Goal: Task Accomplishment & Management: Manage account settings

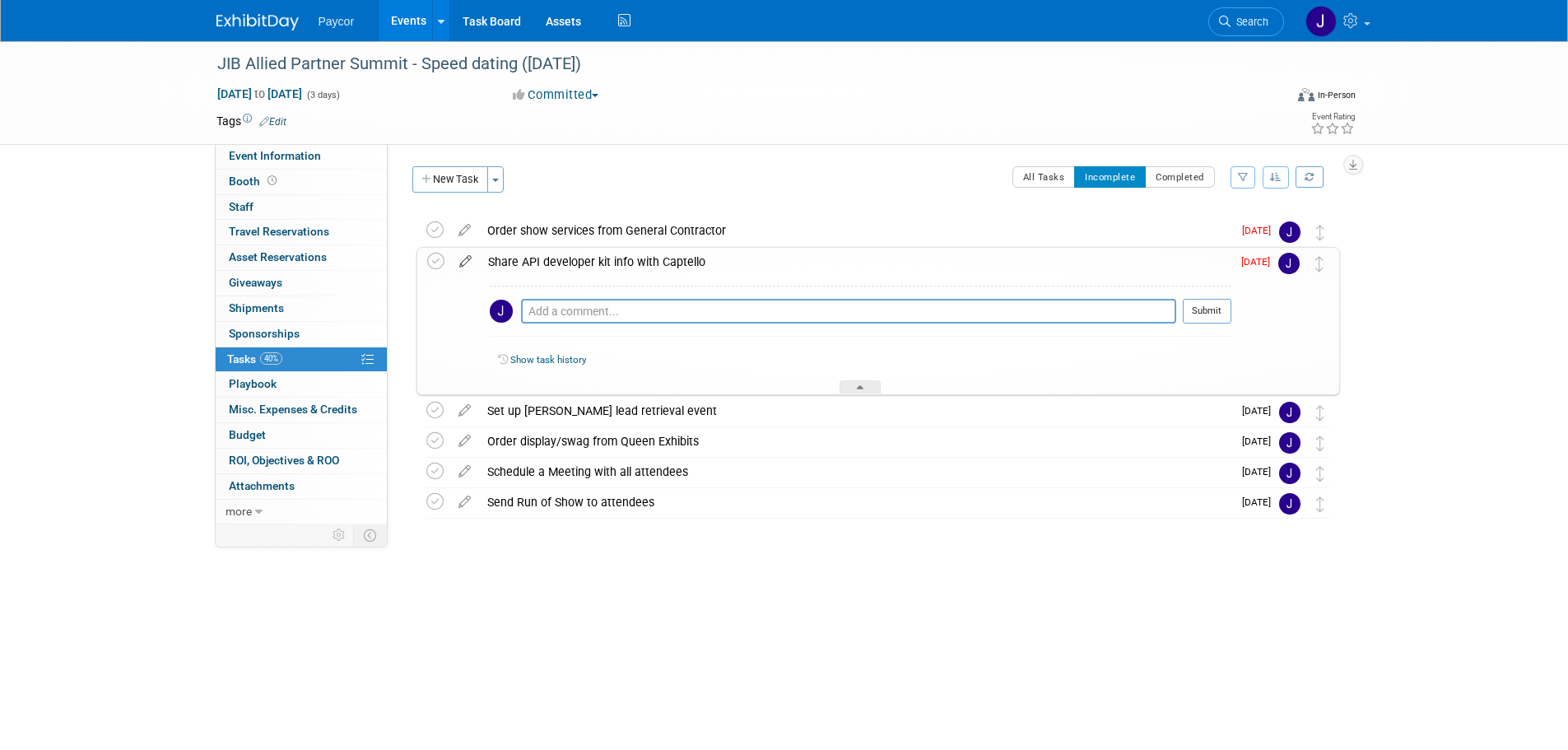
click at [467, 259] on icon at bounding box center [465, 257] width 29 height 21
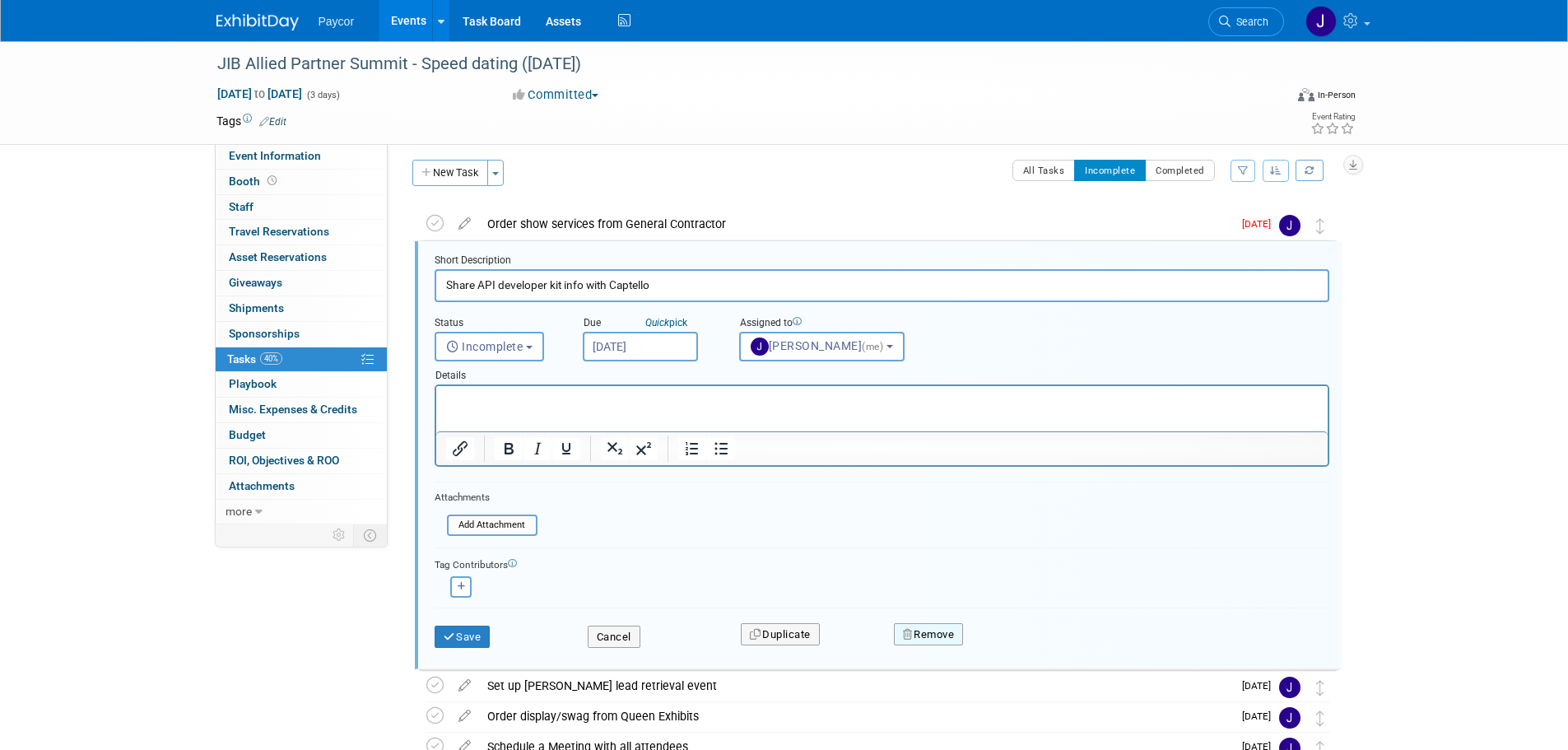
click at [930, 635] on button "Remove" at bounding box center [929, 634] width 70 height 23
click at [1019, 647] on link "Yes" at bounding box center [1021, 648] width 48 height 27
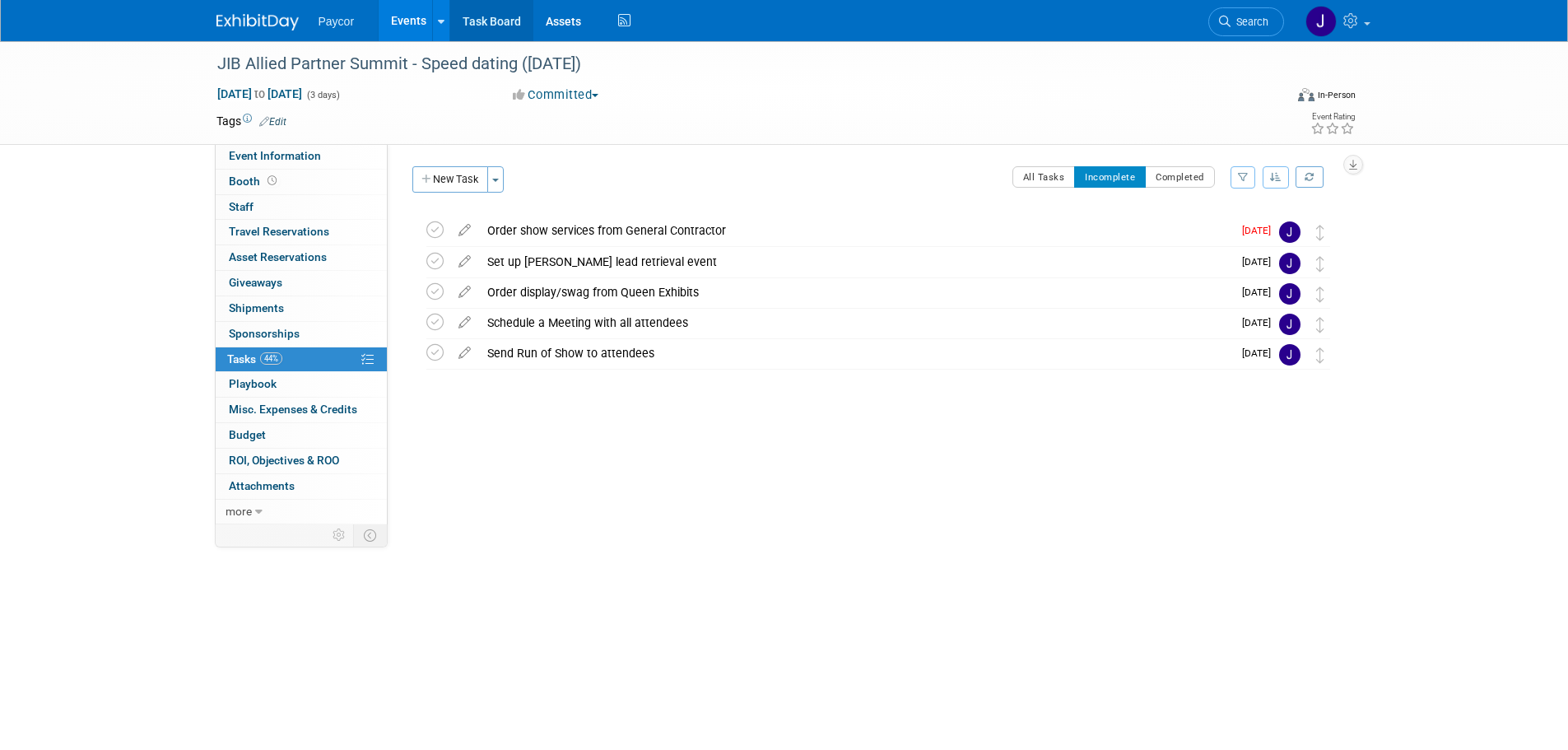
click at [492, 22] on link "Task Board" at bounding box center [492, 20] width 83 height 41
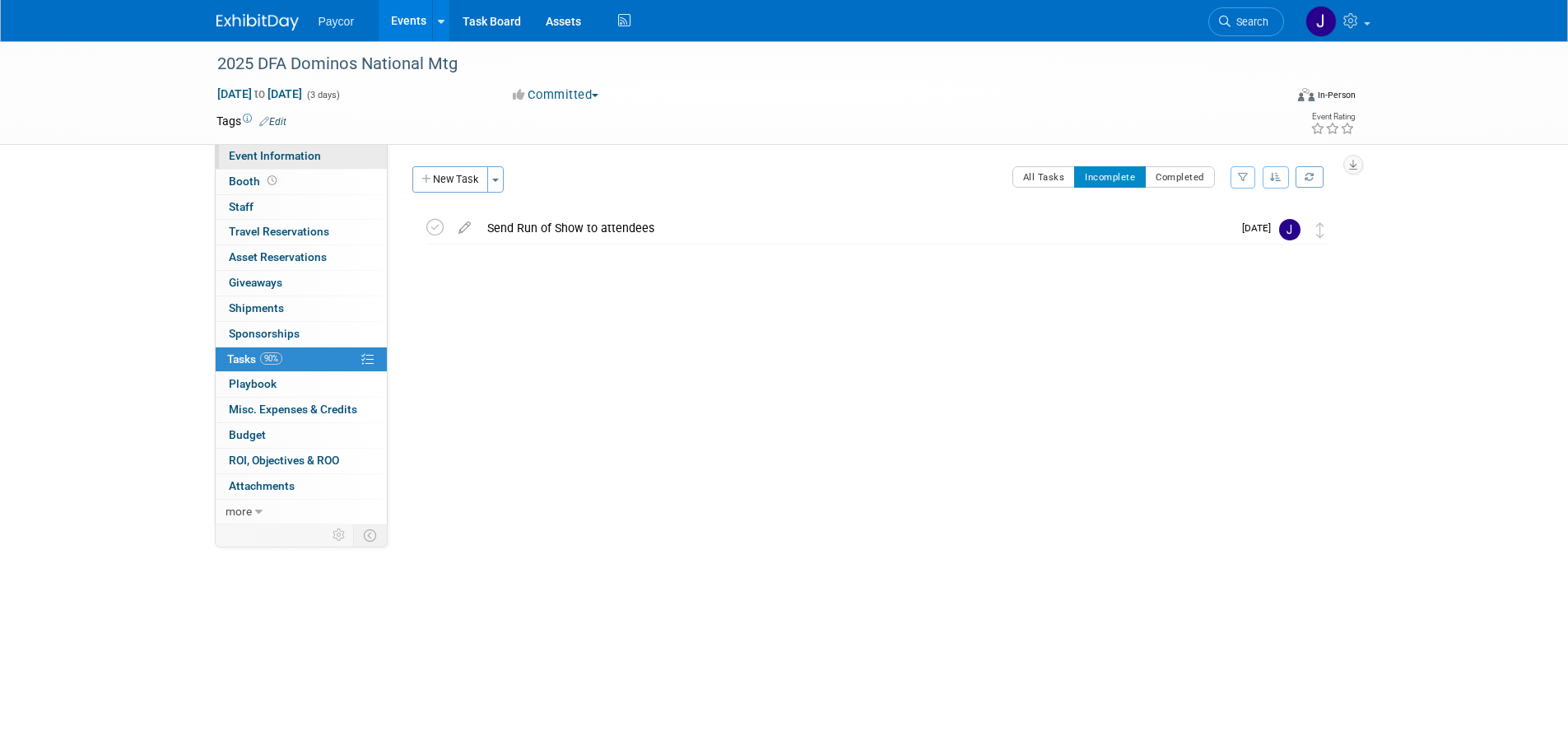
click at [311, 150] on span "Event Information" at bounding box center [274, 155] width 92 height 13
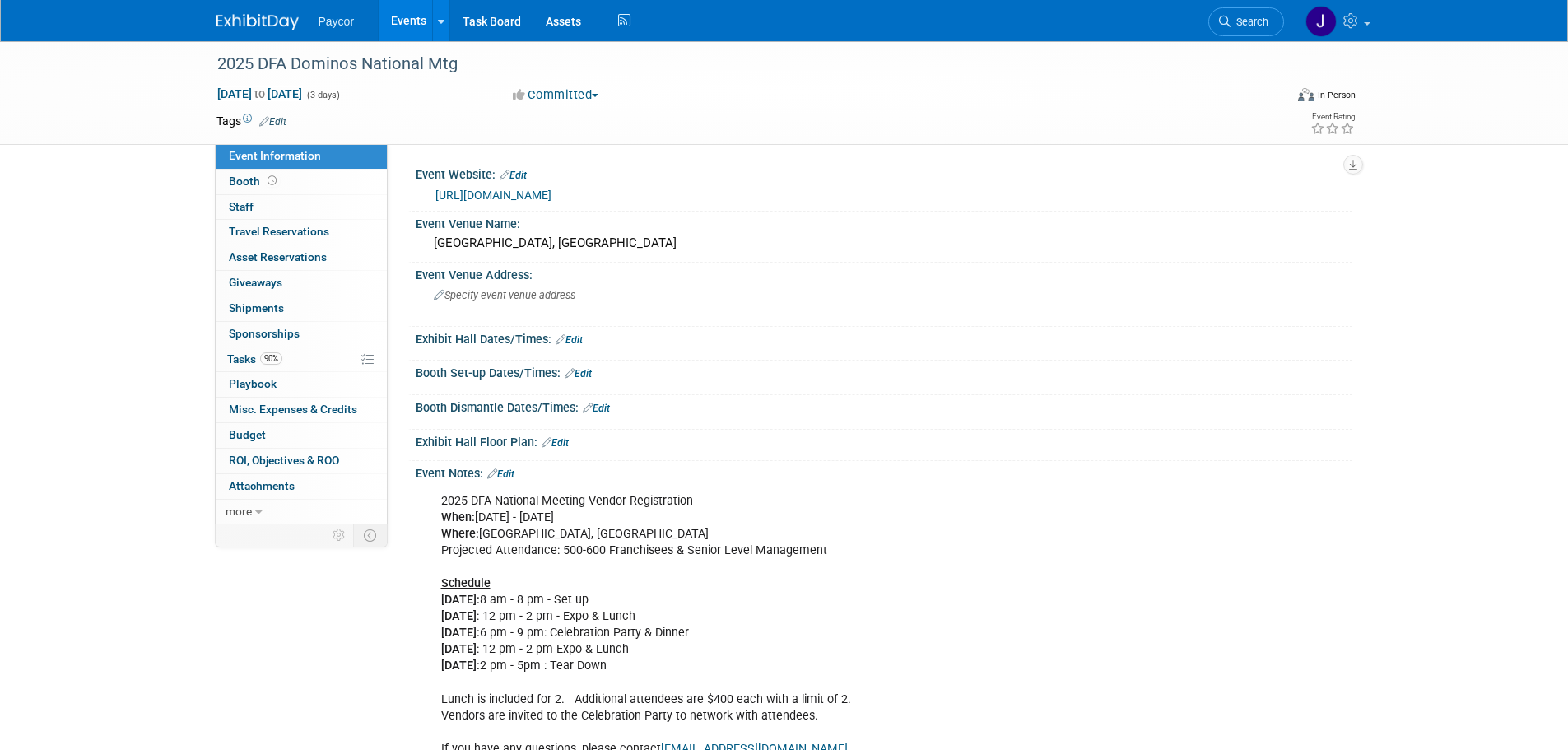
drag, startPoint x: 761, startPoint y: 191, endPoint x: 427, endPoint y: 191, distance: 334.0
click at [428, 191] on div "https://dfa.regfox.com/2025-dfa-national-meeting-vendors" at bounding box center [884, 193] width 912 height 23
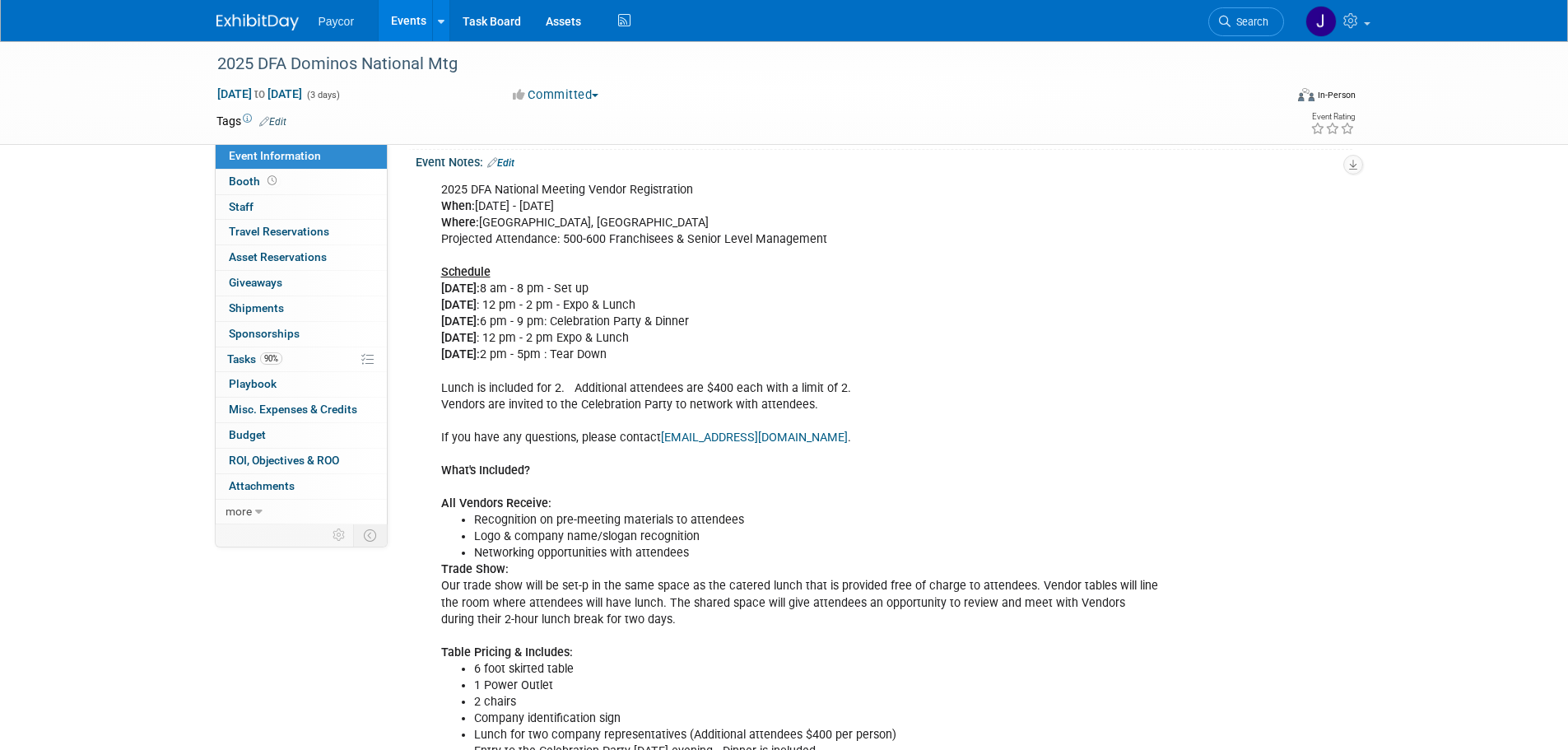
scroll to position [401, 0]
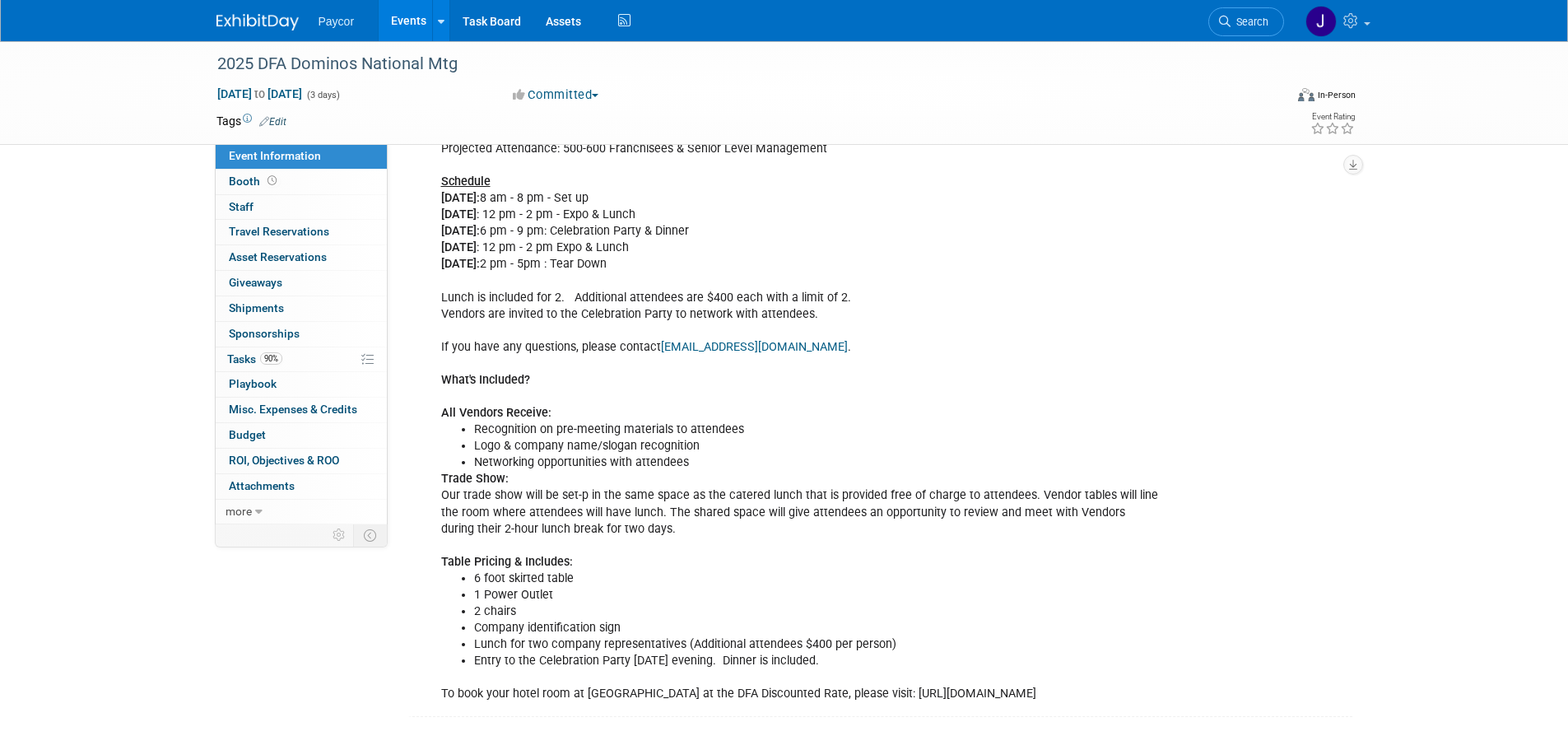
drag, startPoint x: 442, startPoint y: 500, endPoint x: 1114, endPoint y: 706, distance: 702.9
click at [1114, 706] on div "2025 DFA National Meeting Vendor Registration When: September 30th - October 2n…" at bounding box center [800, 397] width 741 height 628
copy div "2025 DFA National Meeting Vendor Registration When: September 30th - October 2n…"
click at [1040, 435] on li "Recognition on pre-meeting materials to attendees" at bounding box center [818, 429] width 688 height 17
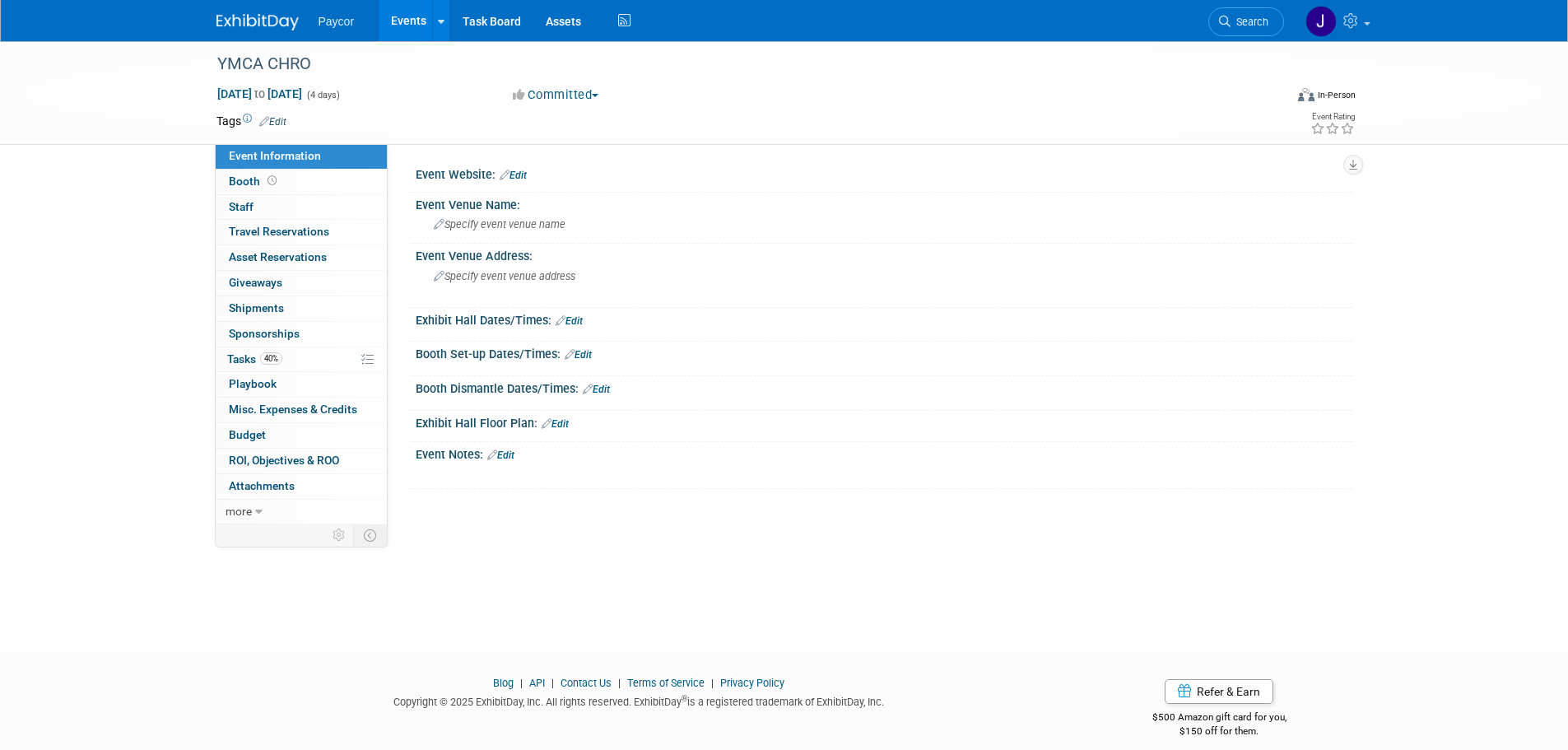
click at [540, 467] on div at bounding box center [800, 474] width 741 height 17
click at [507, 453] on link "Edit" at bounding box center [500, 455] width 27 height 12
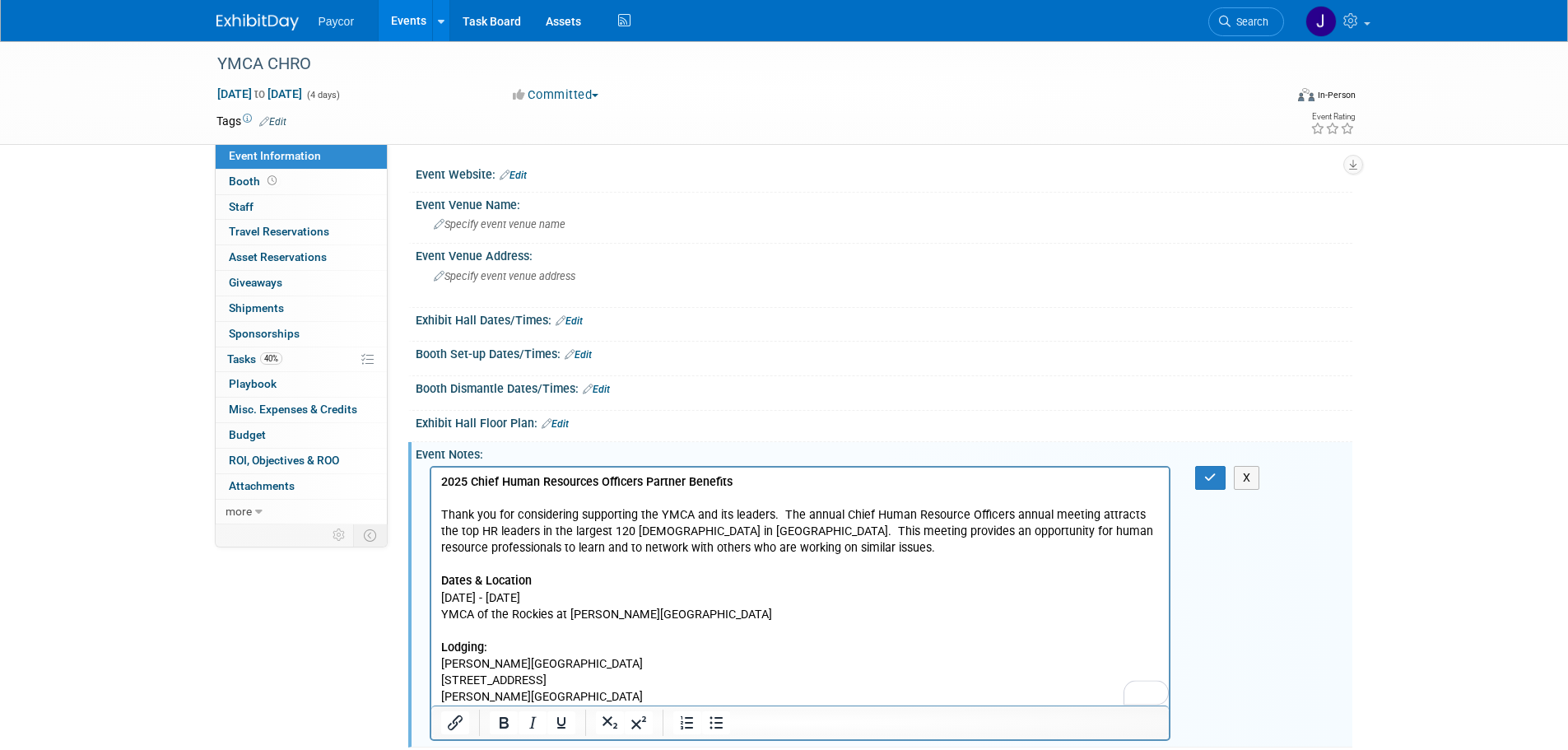
click at [526, 492] on p "To enrich screen reader interactions, please activate Accessibility in Grammarl…" at bounding box center [800, 498] width 719 height 17
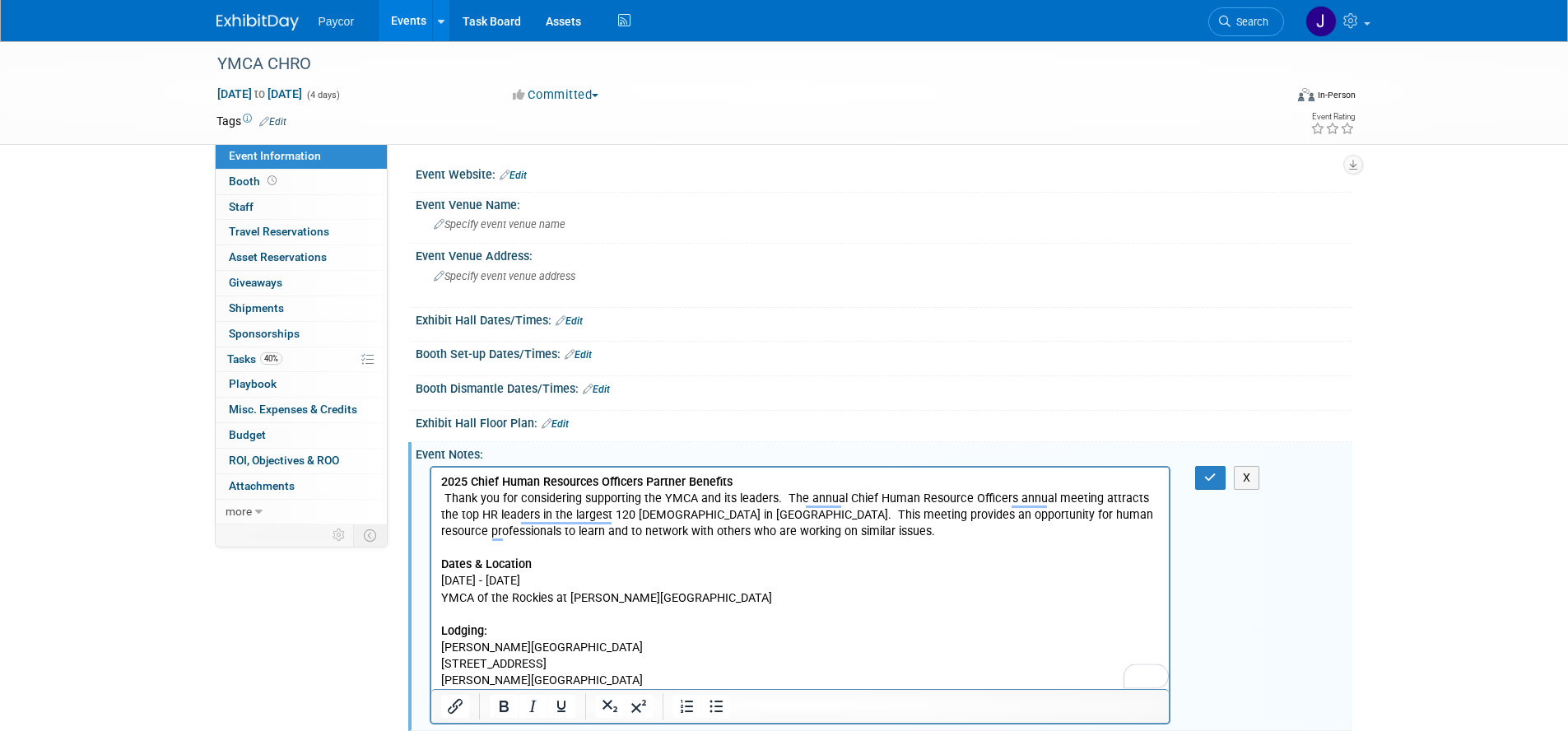
scroll to position [158, 0]
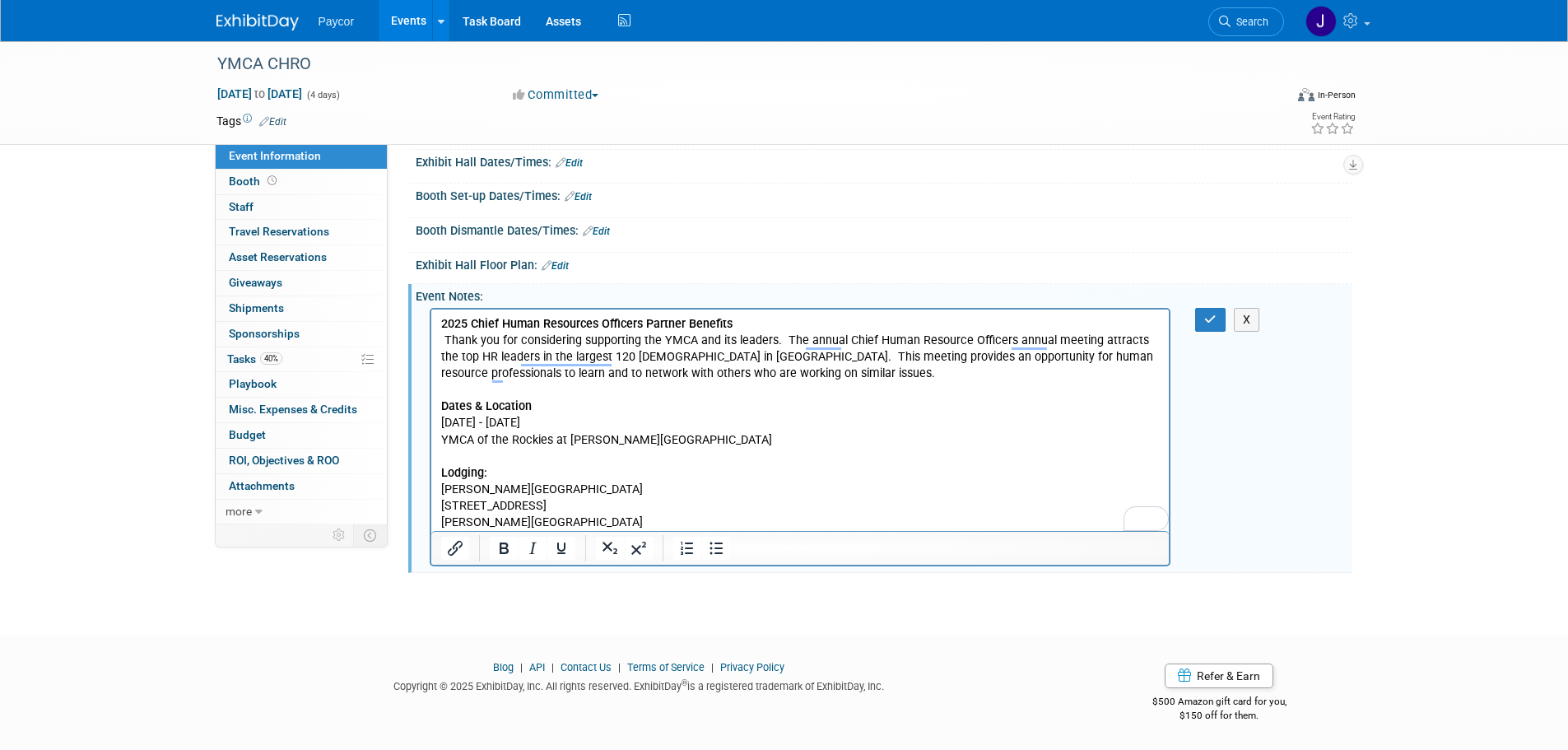
click at [636, 526] on p "Estes Park, CO 80511" at bounding box center [800, 522] width 719 height 17
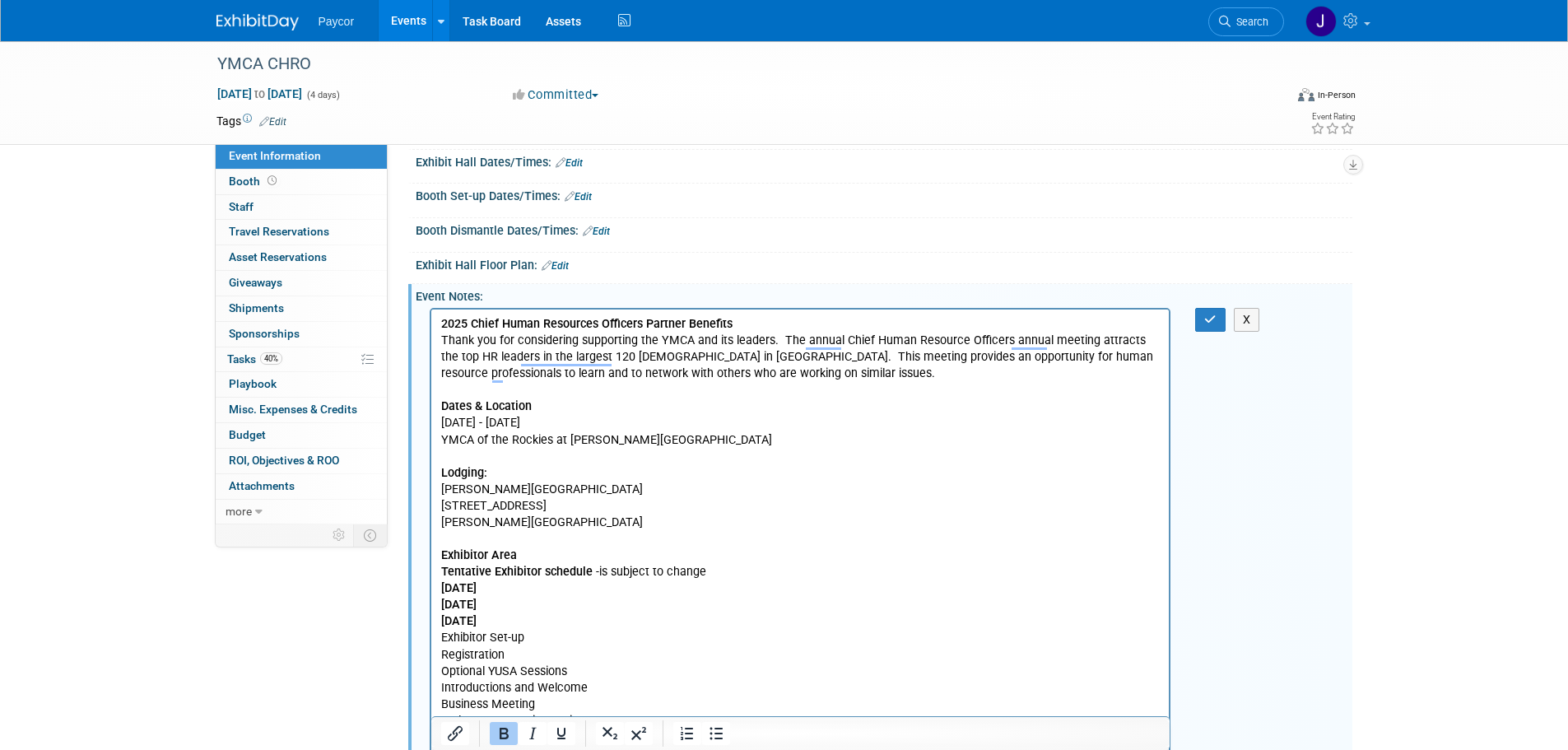
scroll to position [799, 0]
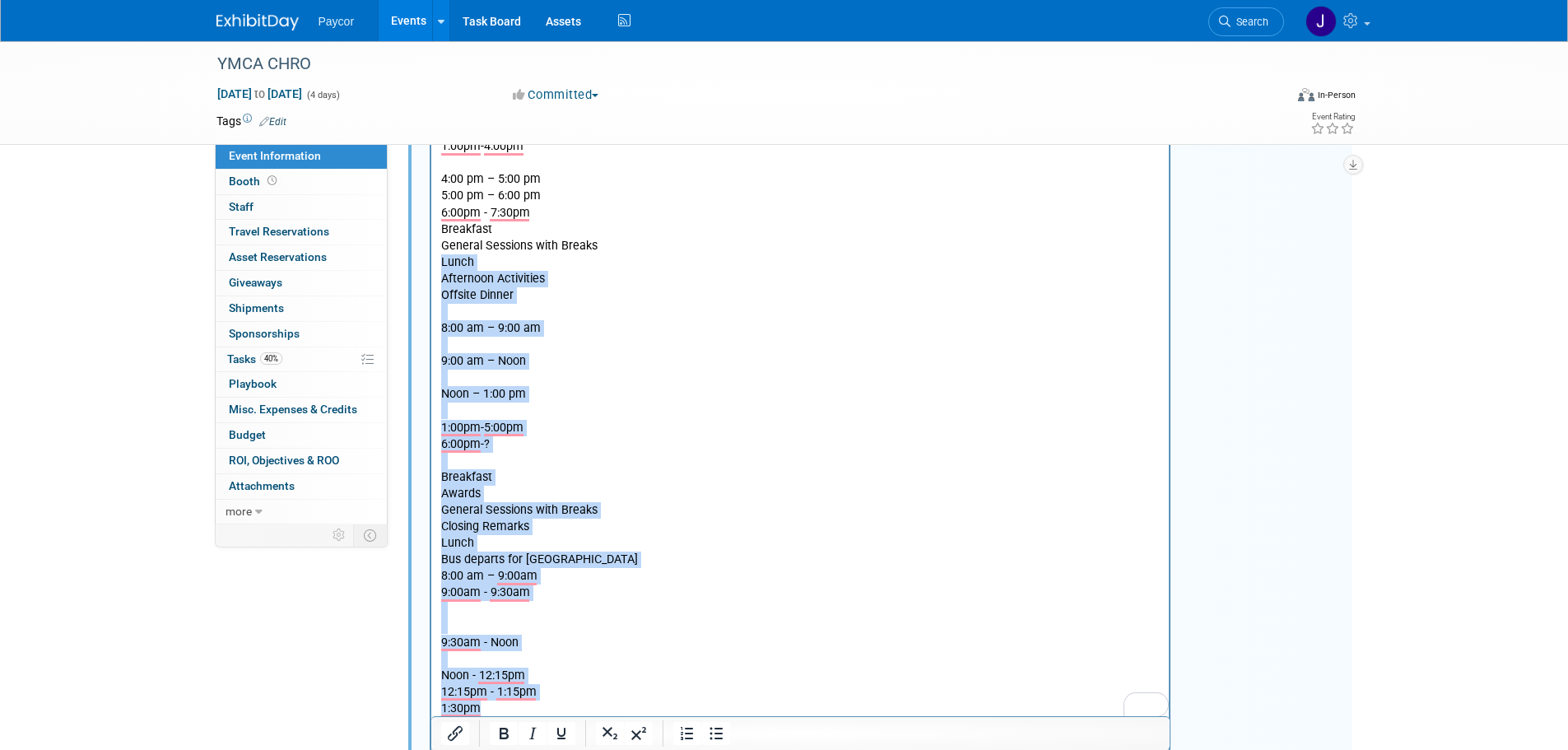
drag, startPoint x: 484, startPoint y: 708, endPoint x: 436, endPoint y: 263, distance: 447.6
click at [436, 263] on html "2025 Chief Human Resources Officers Partner Benefits Thank you for considering …" at bounding box center [799, 193] width 738 height 1048
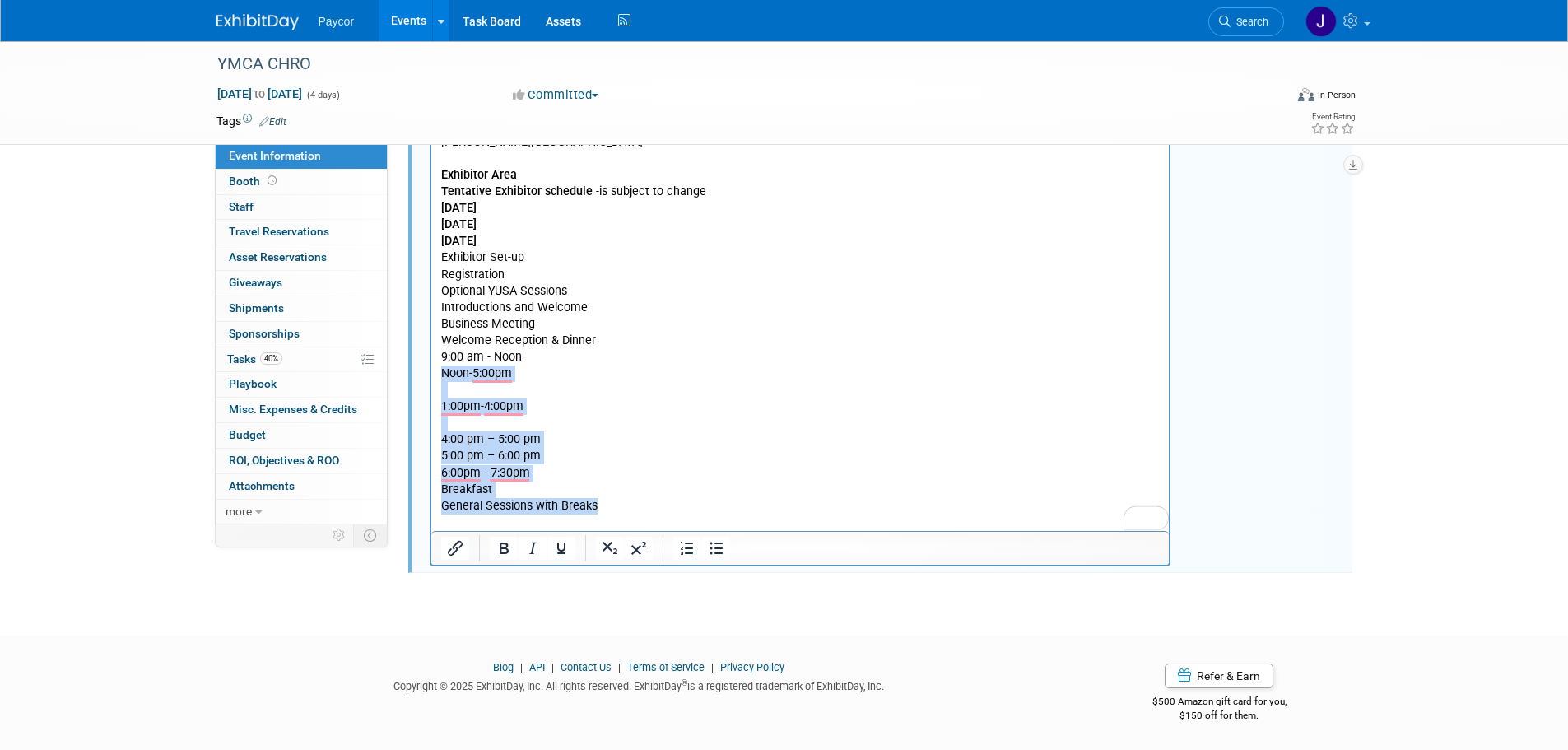
drag, startPoint x: 591, startPoint y: 499, endPoint x: 439, endPoint y: 375, distance: 196.2
click at [439, 375] on body "2025 Chief Human Resources Officers Partner Benefits Thank you for considering …" at bounding box center [800, 232] width 721 height 595
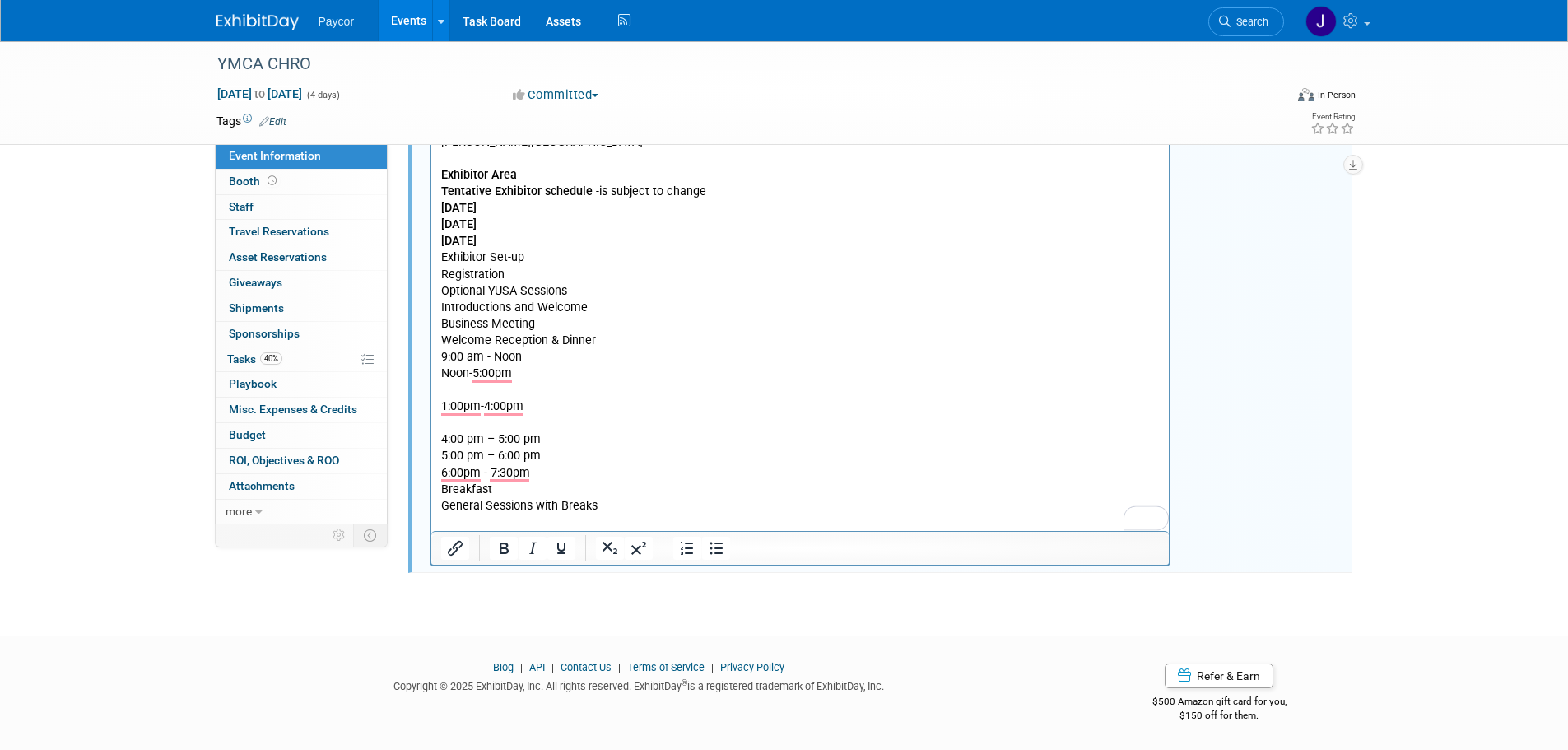
scroll to position [405, 0]
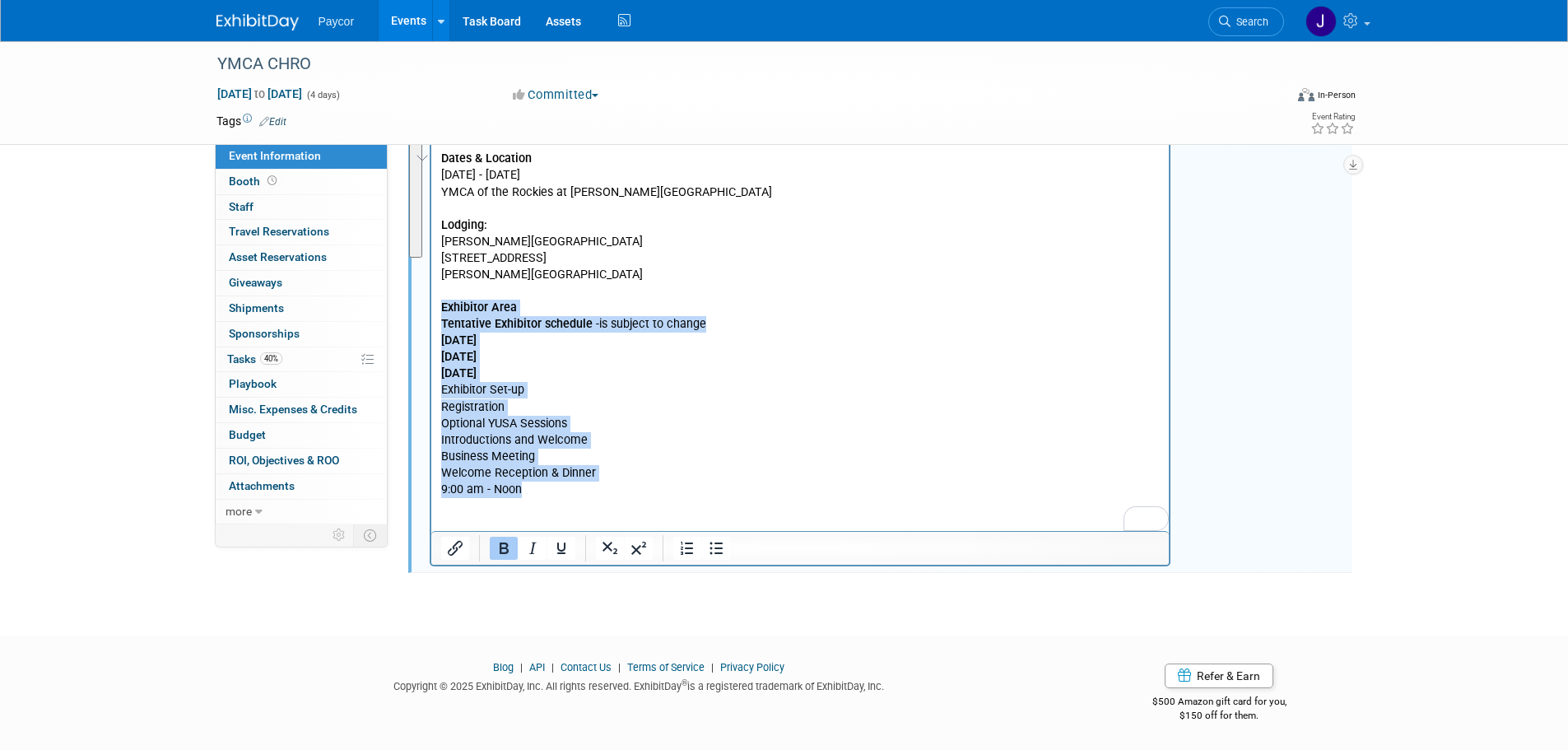
drag, startPoint x: 441, startPoint y: 305, endPoint x: 578, endPoint y: 494, distance: 233.4
click at [578, 494] on body "2025 Chief Human Resources Officers Partner Benefits Thank you for considering …" at bounding box center [800, 299] width 721 height 463
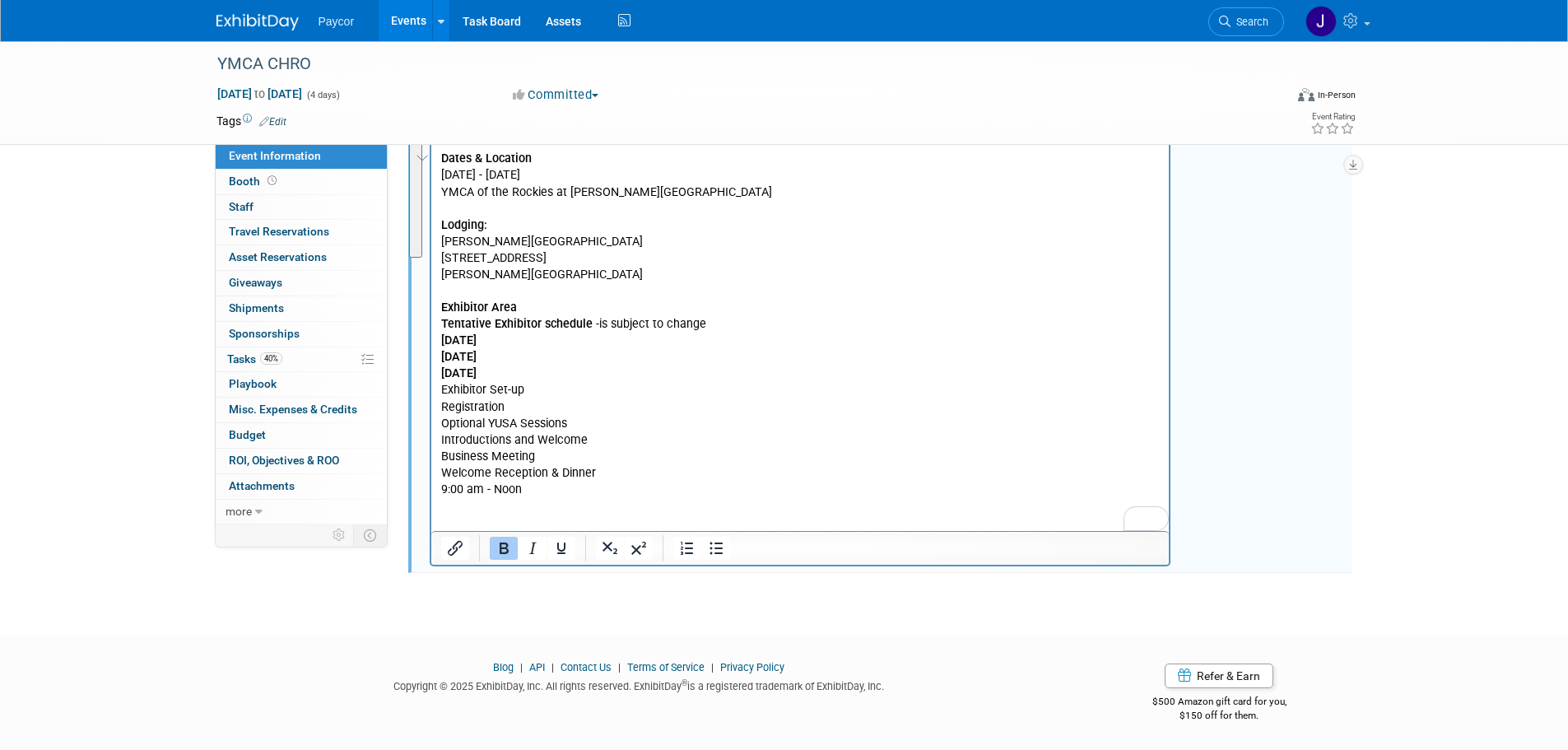
scroll to position [224, 0]
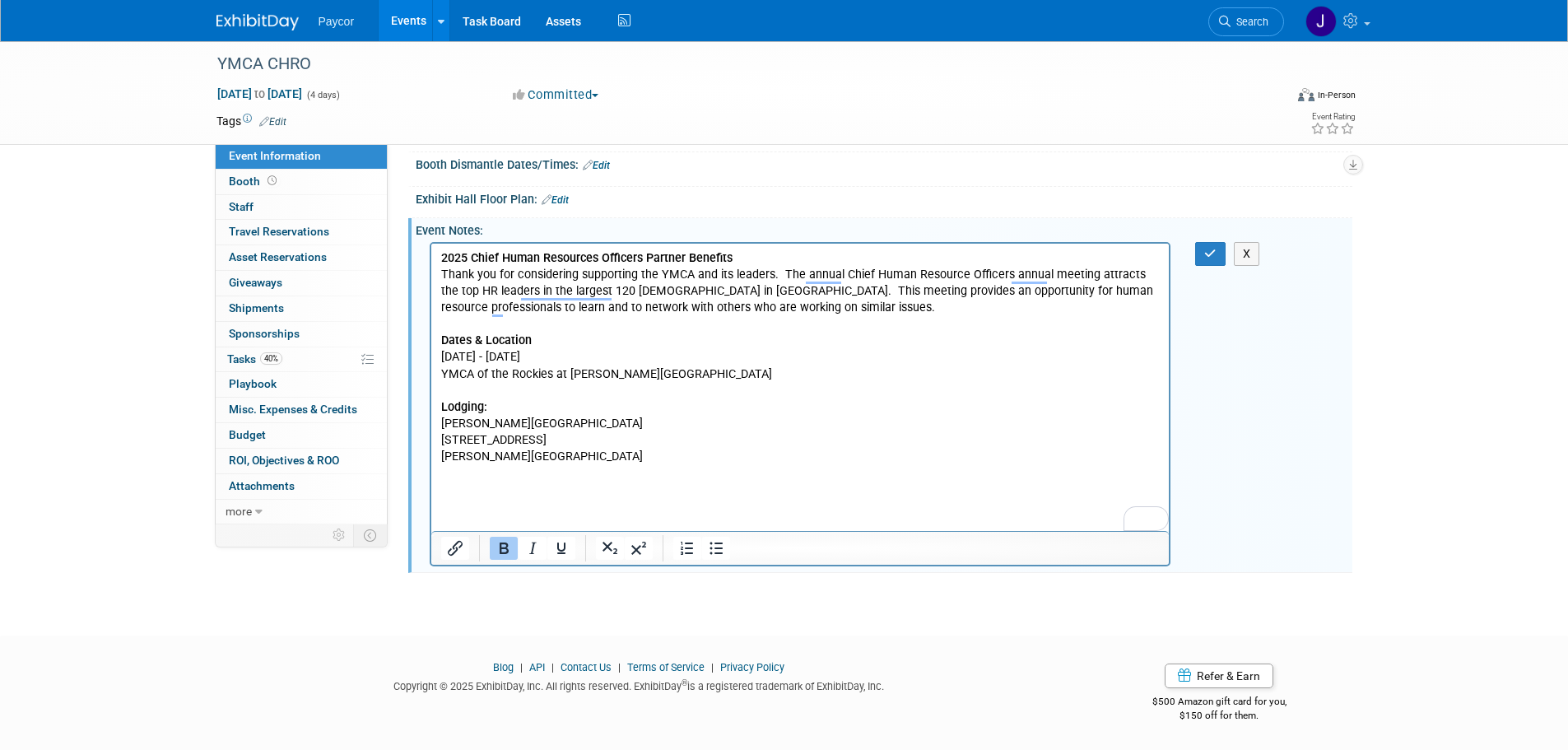
click at [518, 502] on p "To enrich screen reader interactions, please activate Accessibility in Grammarl…" at bounding box center [800, 505] width 719 height 17
paste body "To enrich screen reader interactions, please activate Accessibility in Grammarl…"
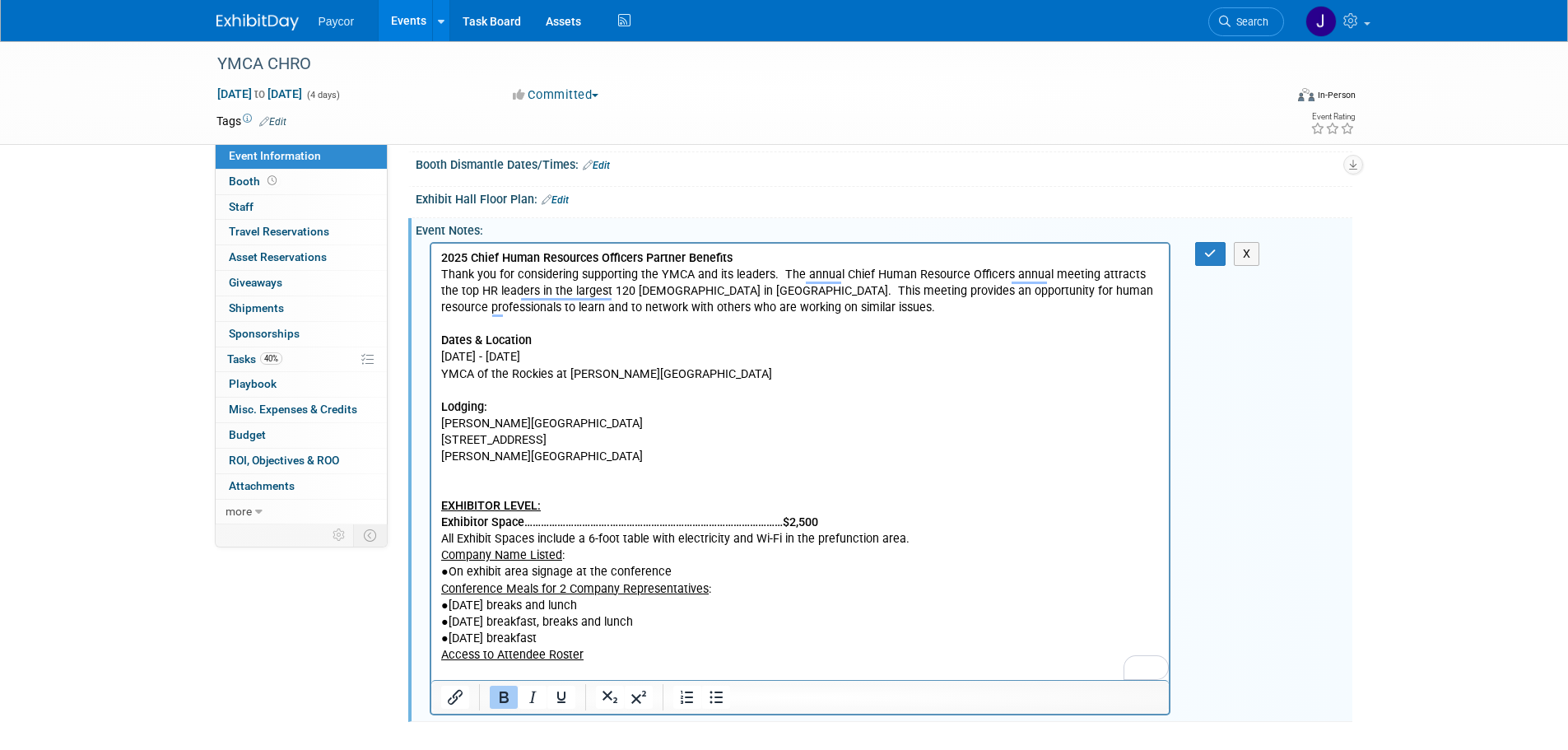
scroll to position [373, 0]
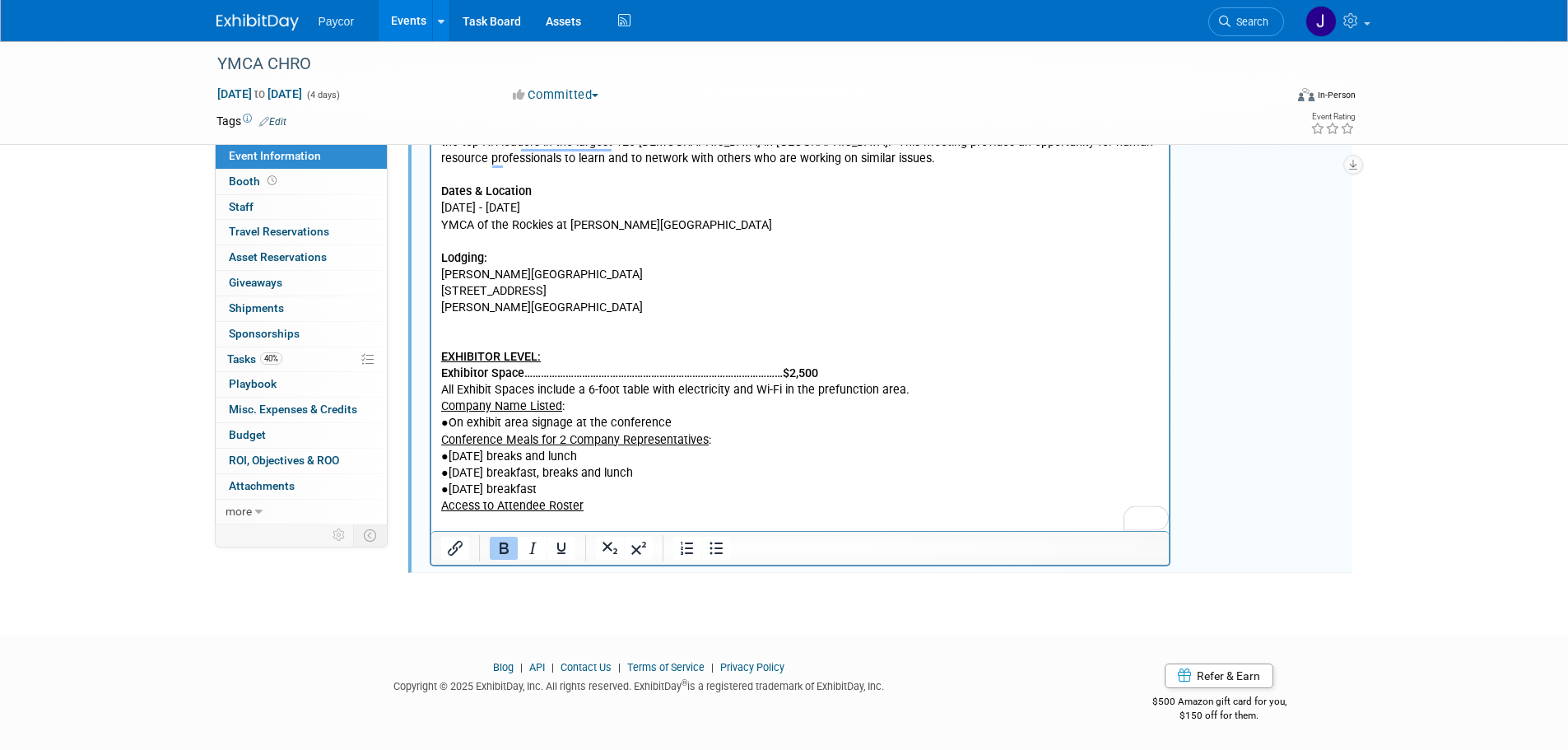
click at [462, 337] on p "To enrich screen reader interactions, please activate Accessibility in Grammarl…" at bounding box center [800, 340] width 719 height 17
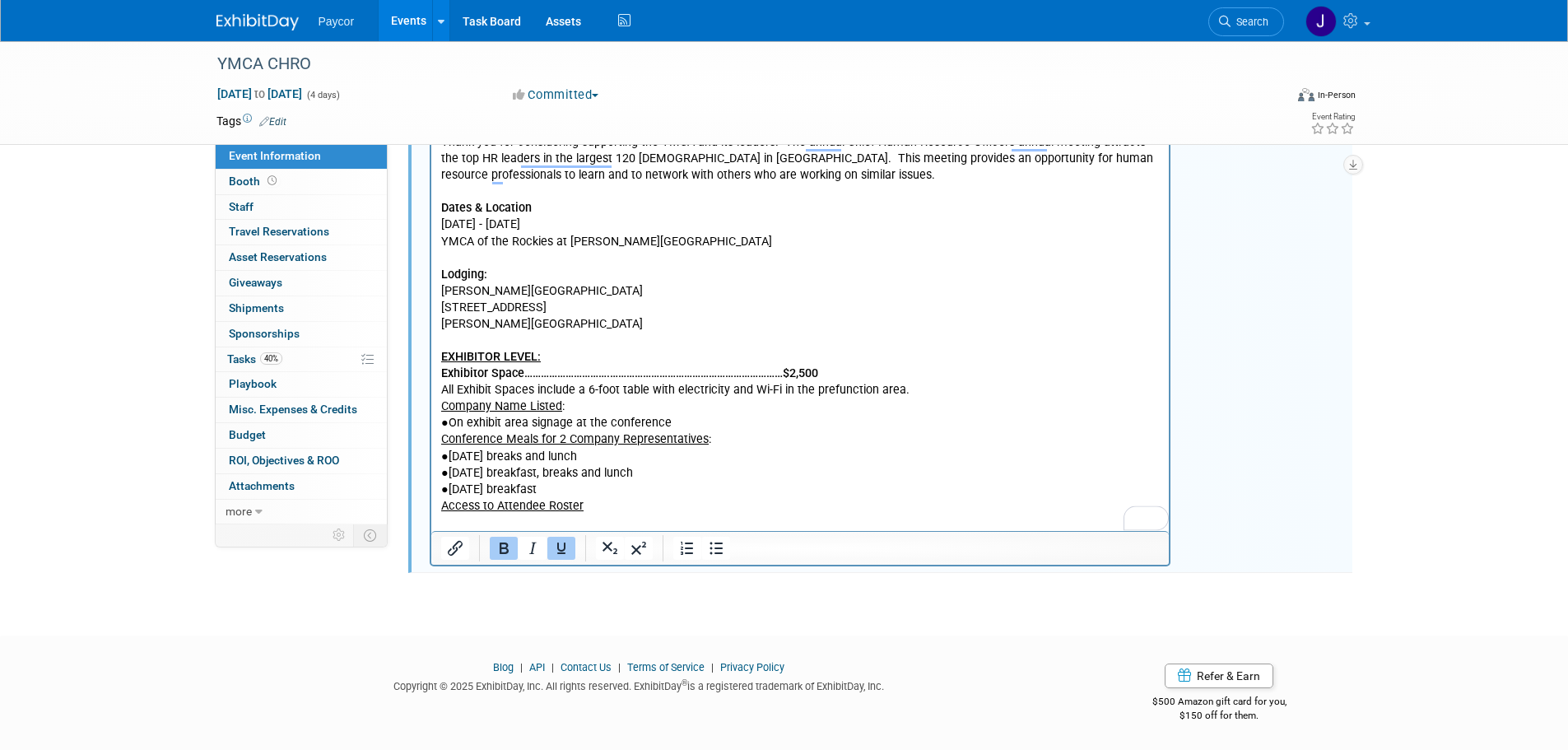
click at [622, 507] on p "Access to Attendee Roster" at bounding box center [800, 505] width 719 height 17
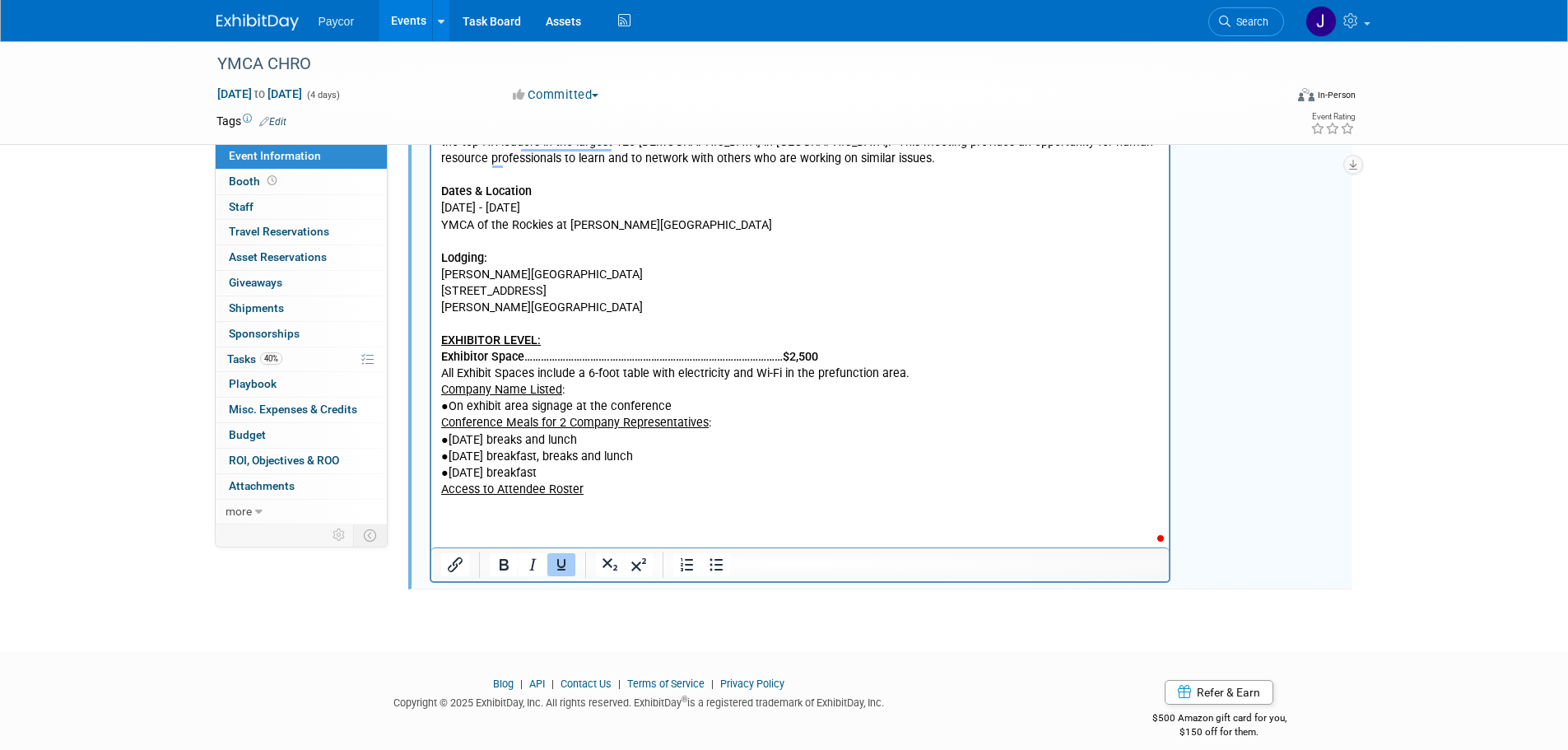
scroll to position [389, 0]
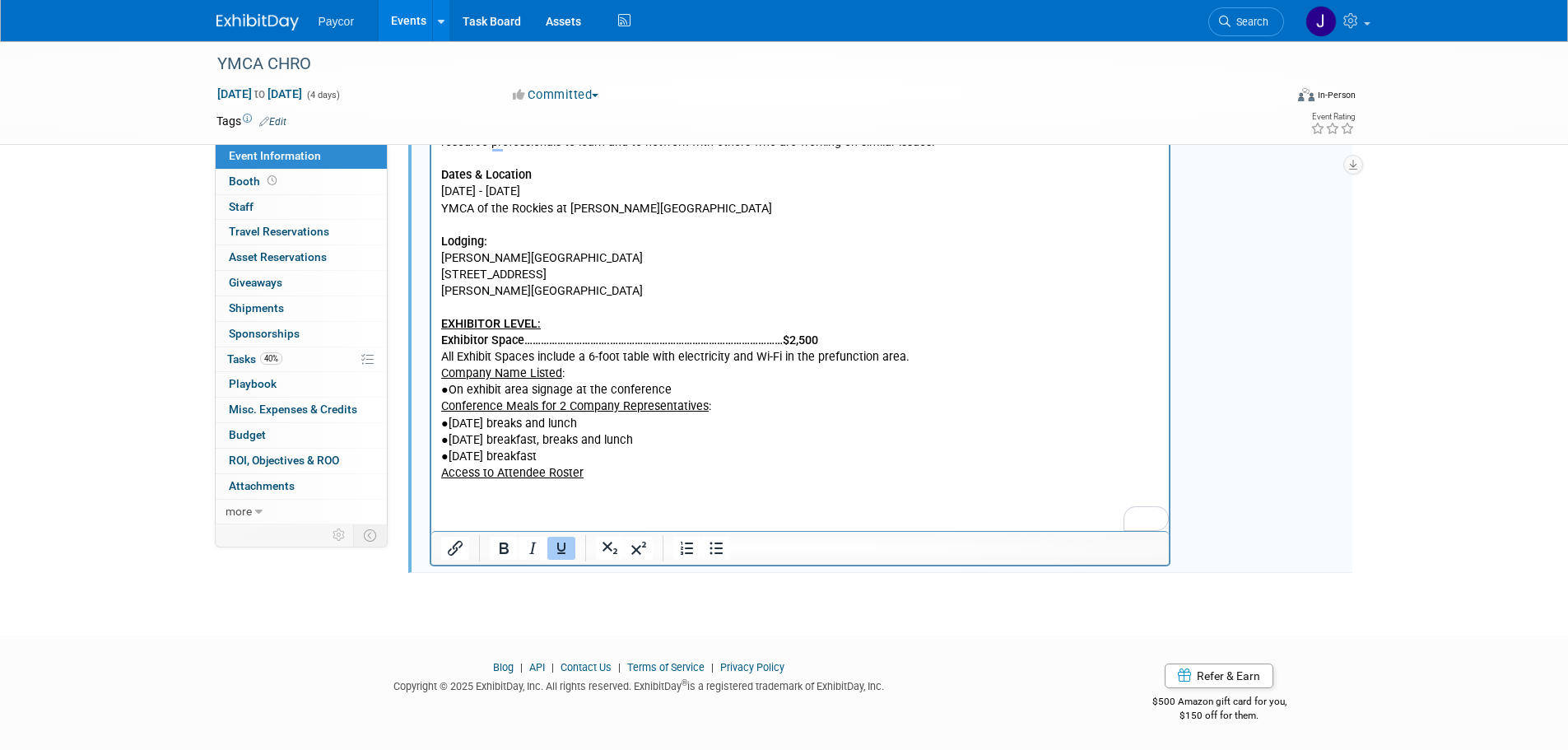
click at [472, 502] on p "To enrich screen reader interactions, please activate Accessibility in Grammarl…" at bounding box center [800, 505] width 719 height 17
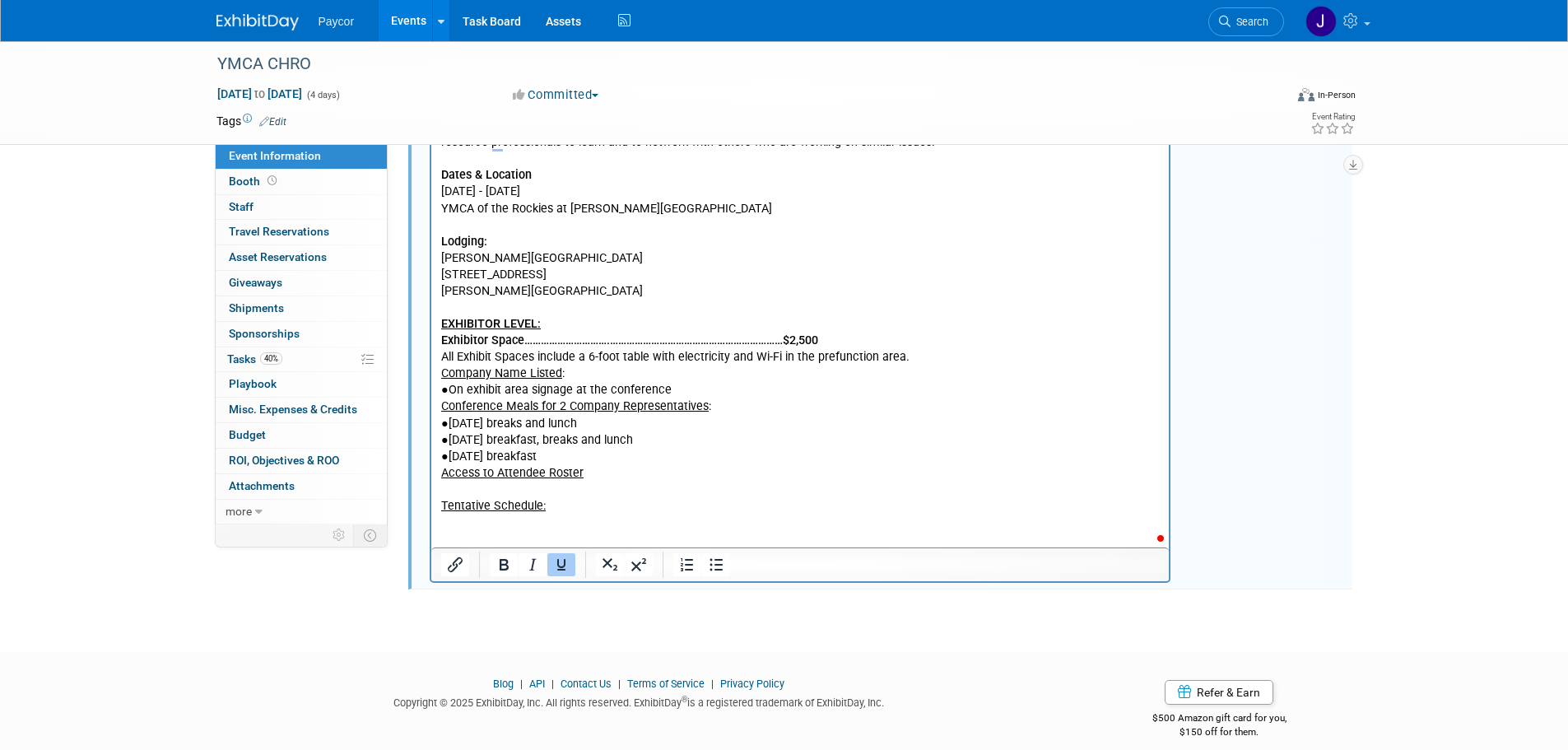
scroll to position [405, 0]
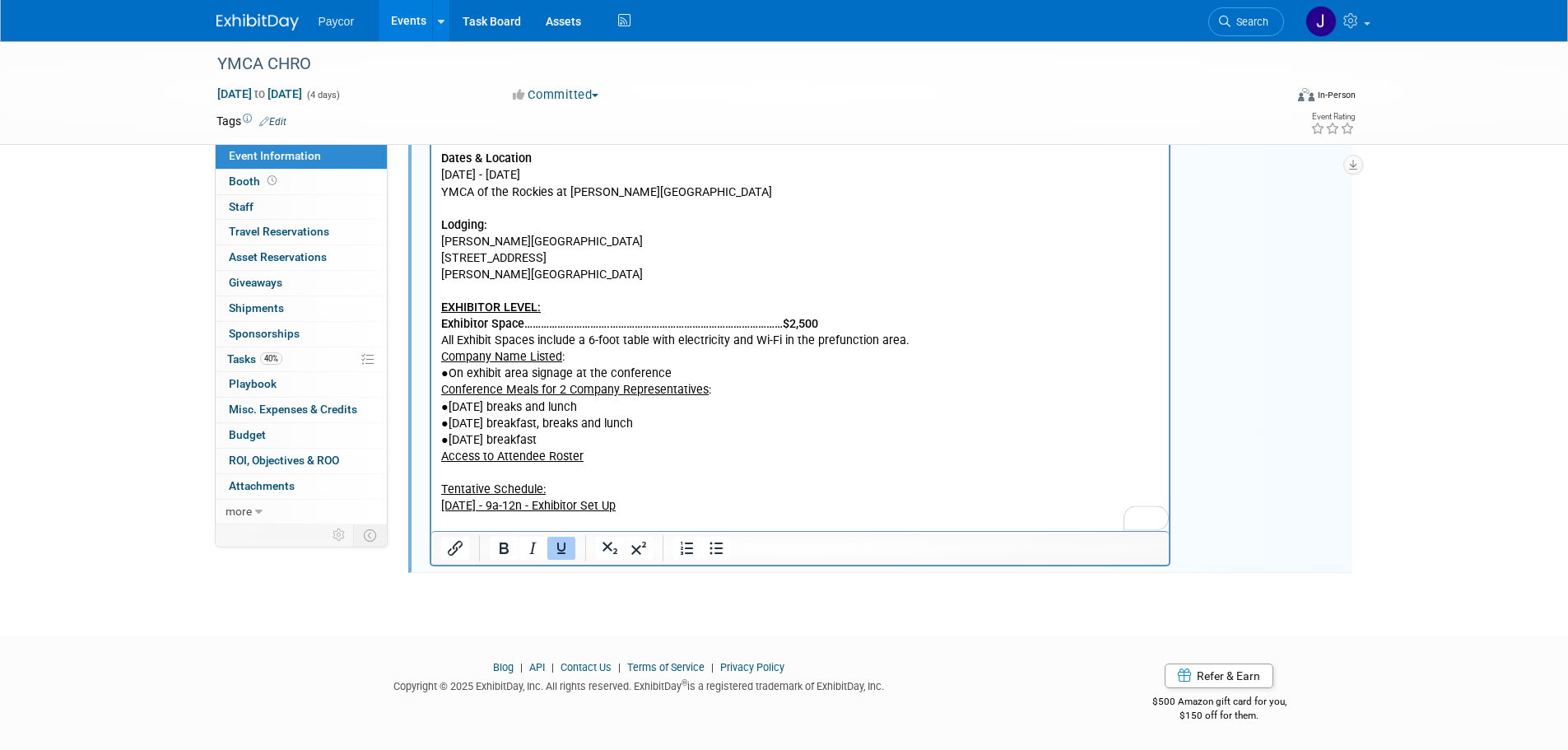
drag, startPoint x: 637, startPoint y: 500, endPoint x: 437, endPoint y: 503, distance: 200.0
click at [437, 503] on html "2025 Chief Human Resources Officers Partner Benefits Thank you for considering …" at bounding box center [799, 295] width 738 height 469
click at [562, 549] on icon "Underline" at bounding box center [560, 548] width 8 height 12
click at [638, 502] on p "Wed Oct 1 - 9a-12n - Exhibitor Set Up" at bounding box center [800, 505] width 719 height 17
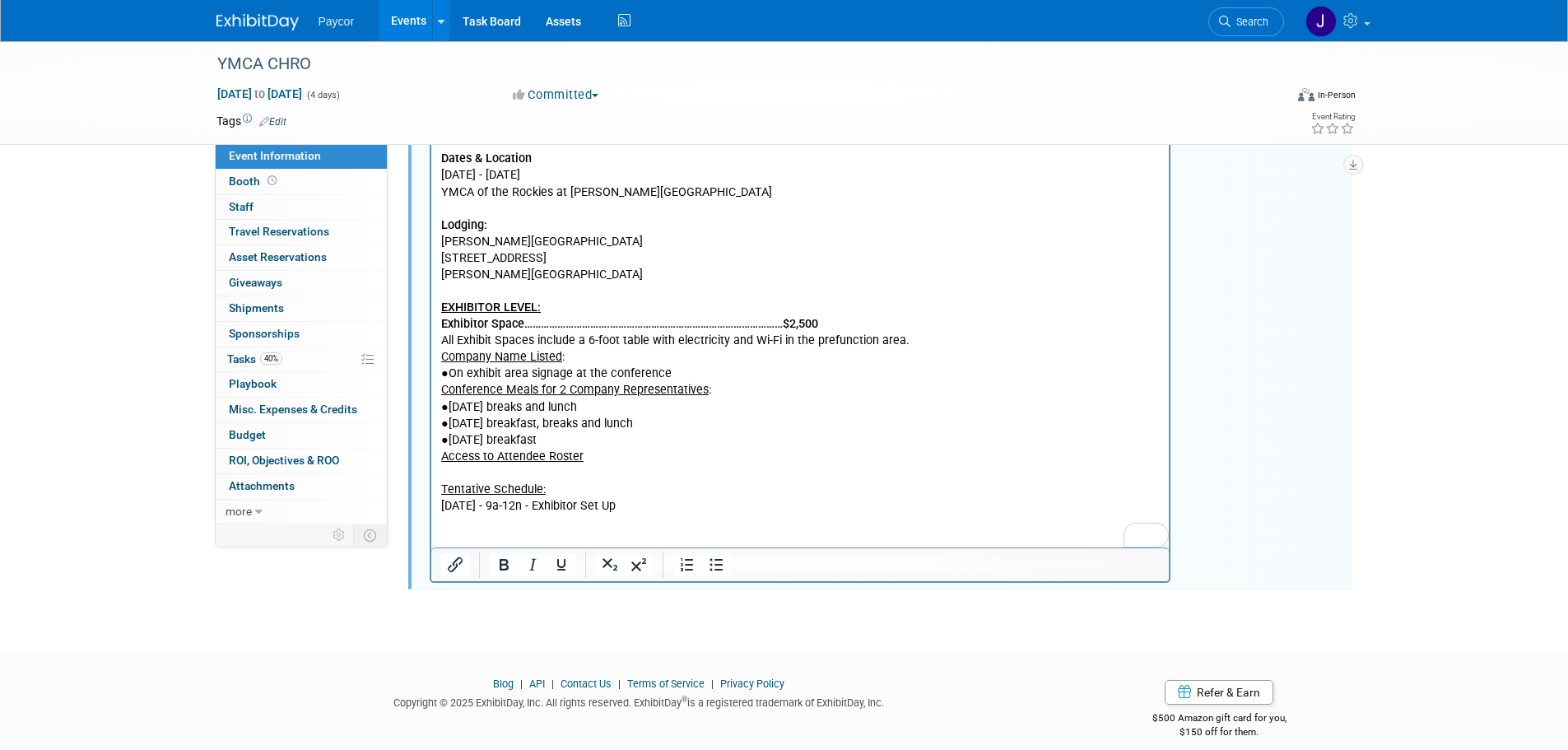
click at [445, 519] on p "To enrich screen reader interactions, please activate Accessibility in Grammarl…" at bounding box center [800, 522] width 719 height 17
drag, startPoint x: 627, startPoint y: 507, endPoint x: 440, endPoint y: 486, distance: 188.2
click at [440, 486] on body "2025 Chief Human Resources Officers Partner Benefits Thank you for considering …" at bounding box center [800, 307] width 721 height 479
click at [626, 516] on p "To enrich screen reader interactions, please activate Accessibility in Grammarl…" at bounding box center [800, 522] width 719 height 17
click at [650, 510] on p "Wed Oct 1 - 9a-12n - Exhibitor Set Up" at bounding box center [800, 505] width 719 height 17
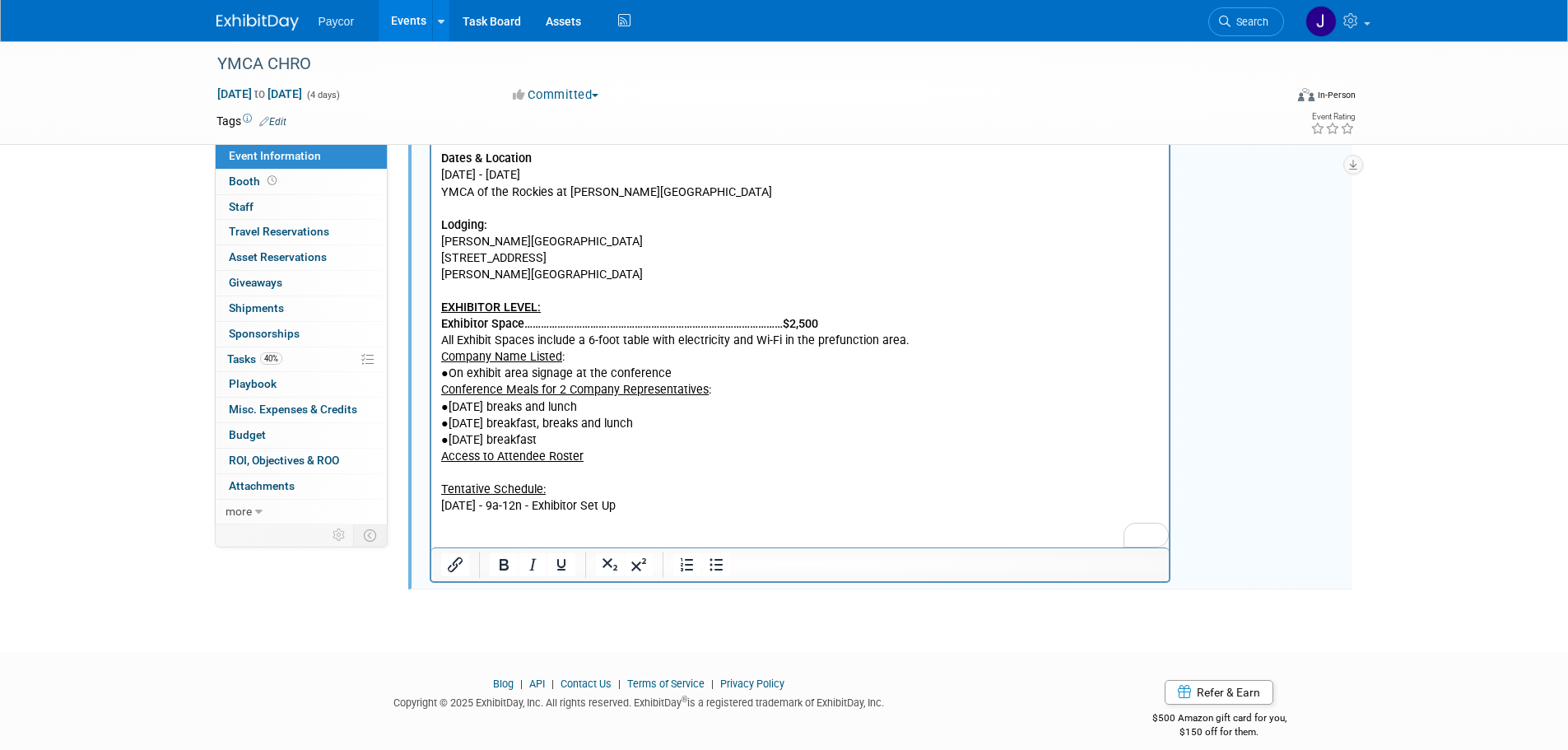
drag, startPoint x: 638, startPoint y: 510, endPoint x: 439, endPoint y: 508, distance: 199.0
click at [440, 508] on p "Wed Oct 1 - 9a-12n - Exhibitor Set Up" at bounding box center [800, 505] width 719 height 17
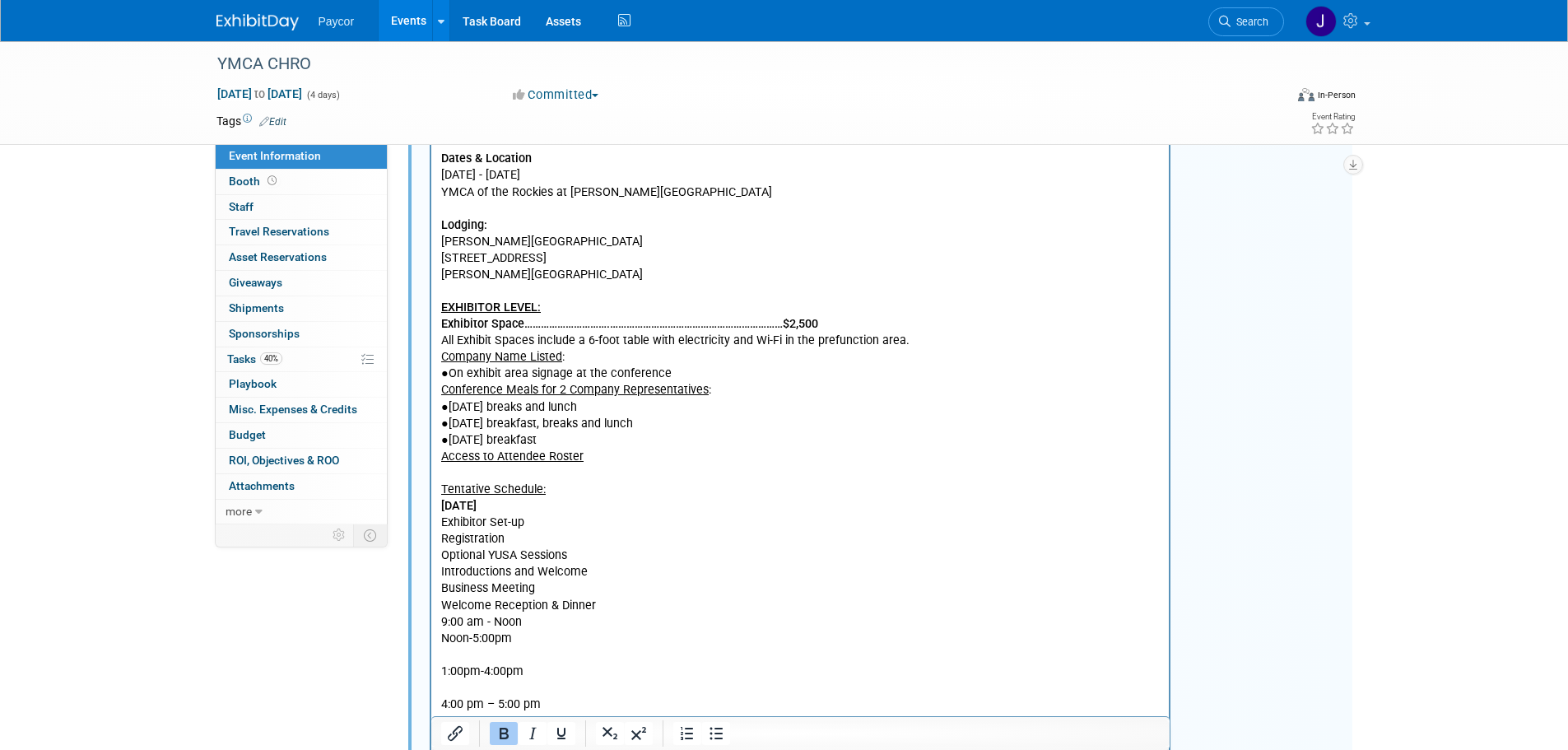
scroll to position [435, 0]
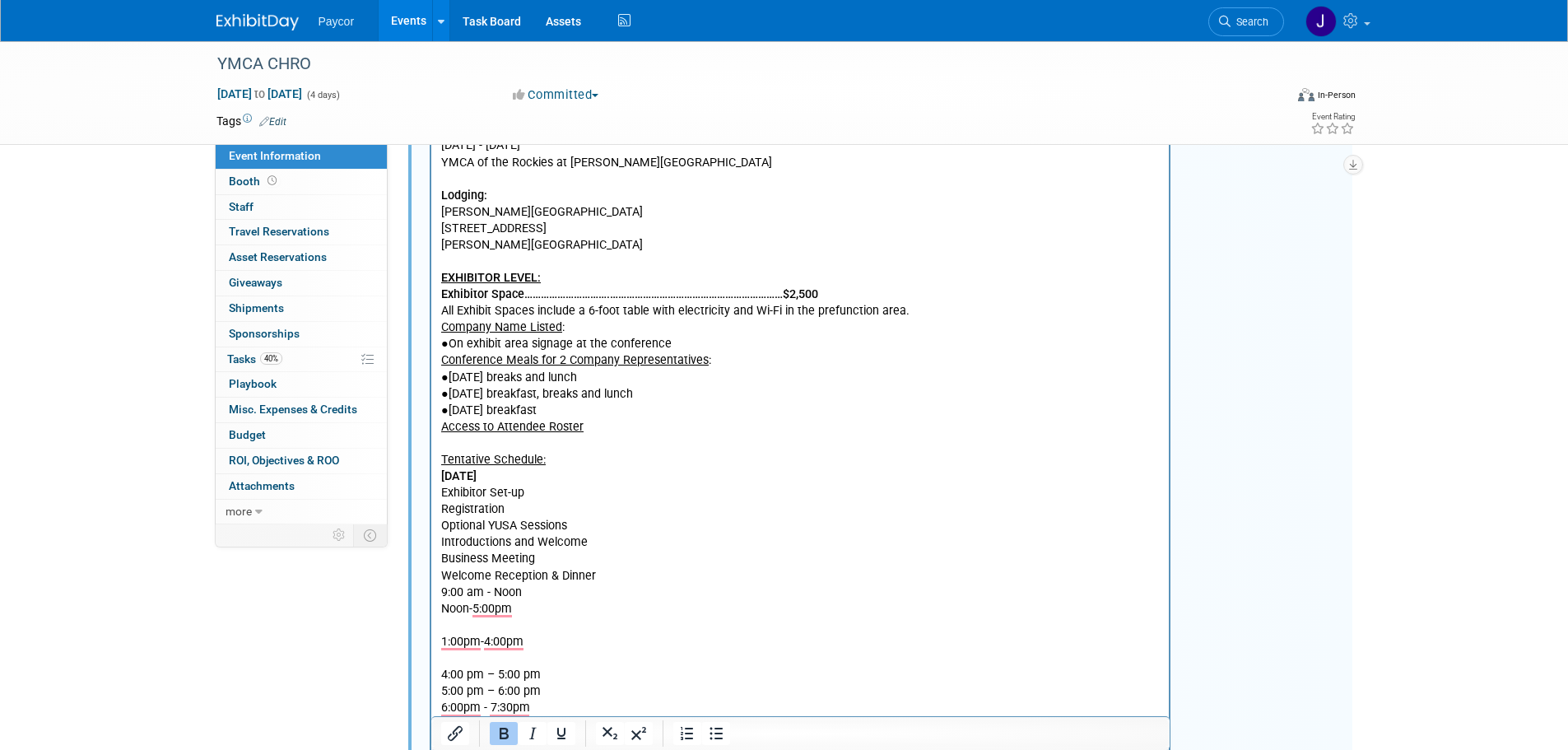
click at [527, 492] on p "Exhibitor Set-up" at bounding box center [800, 492] width 719 height 17
drag, startPoint x: 521, startPoint y: 593, endPoint x: 442, endPoint y: 589, distance: 79.1
click at [442, 589] on p "9:00 am - Noon" at bounding box center [800, 591] width 719 height 17
click at [551, 495] on p "Exhibitor Set-up" at bounding box center [800, 492] width 719 height 17
click at [513, 509] on p "Registration" at bounding box center [800, 509] width 719 height 17
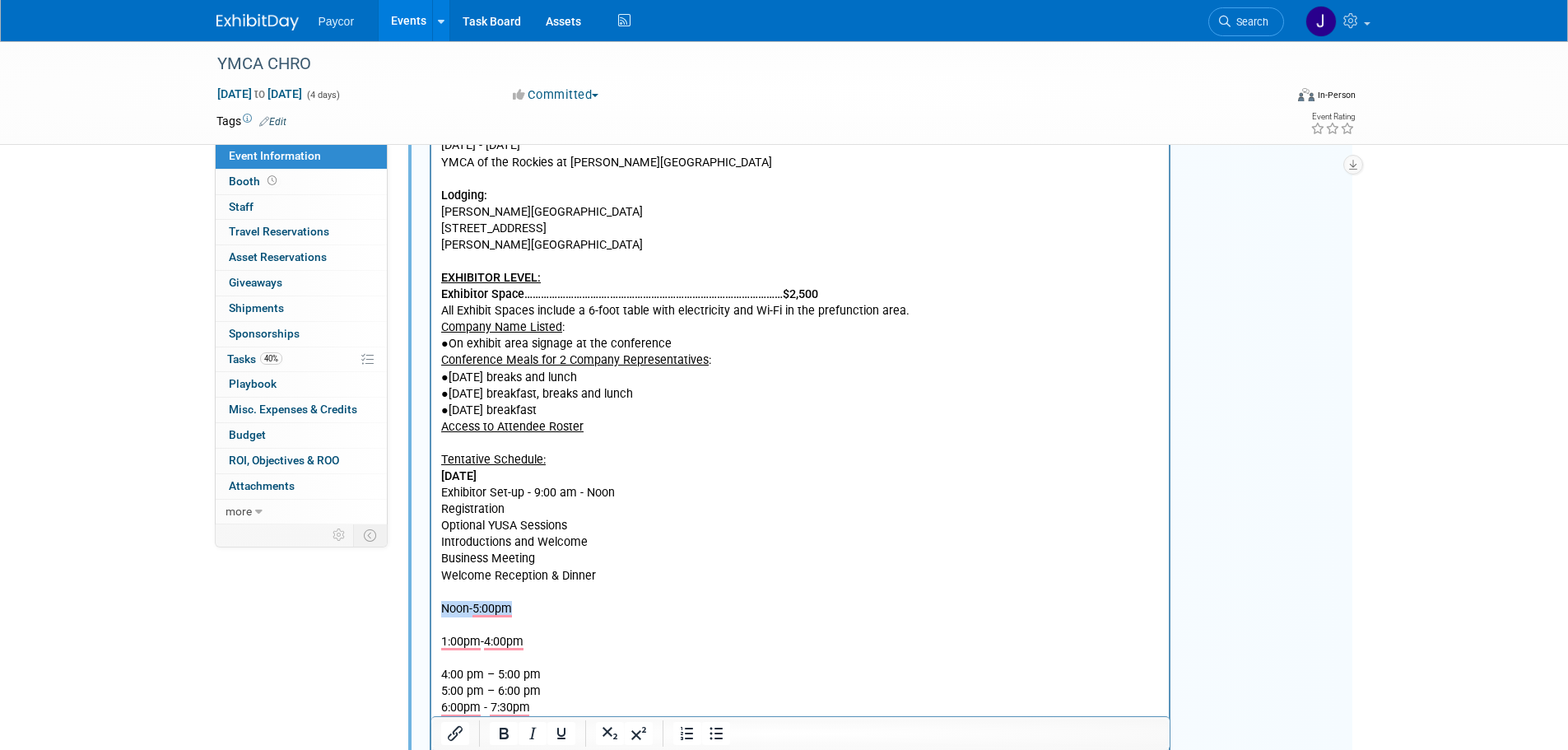
drag, startPoint x: 516, startPoint y: 607, endPoint x: 442, endPoint y: 606, distance: 74.0
click at [442, 606] on p "Noon-5:00pm" at bounding box center [800, 608] width 719 height 17
copy p "Noon-5:00pm"
click at [514, 511] on p "Registration" at bounding box center [800, 509] width 719 height 17
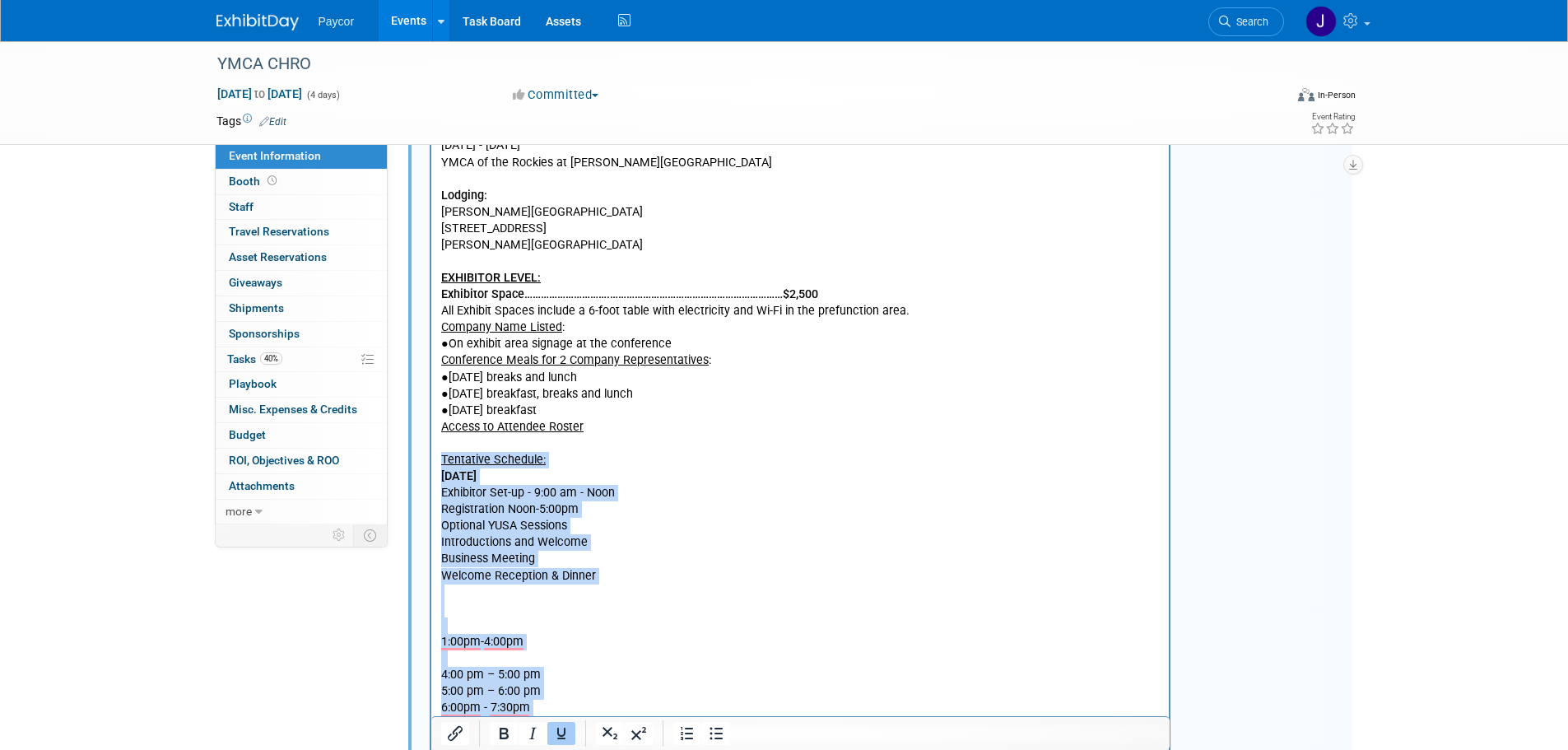
drag, startPoint x: 439, startPoint y: 461, endPoint x: 587, endPoint y: 725, distance: 302.7
click at [587, 725] on body "2025 Chief Human Resources Officers Partner Benefits Thank you for considering …" at bounding box center [800, 392] width 721 height 710
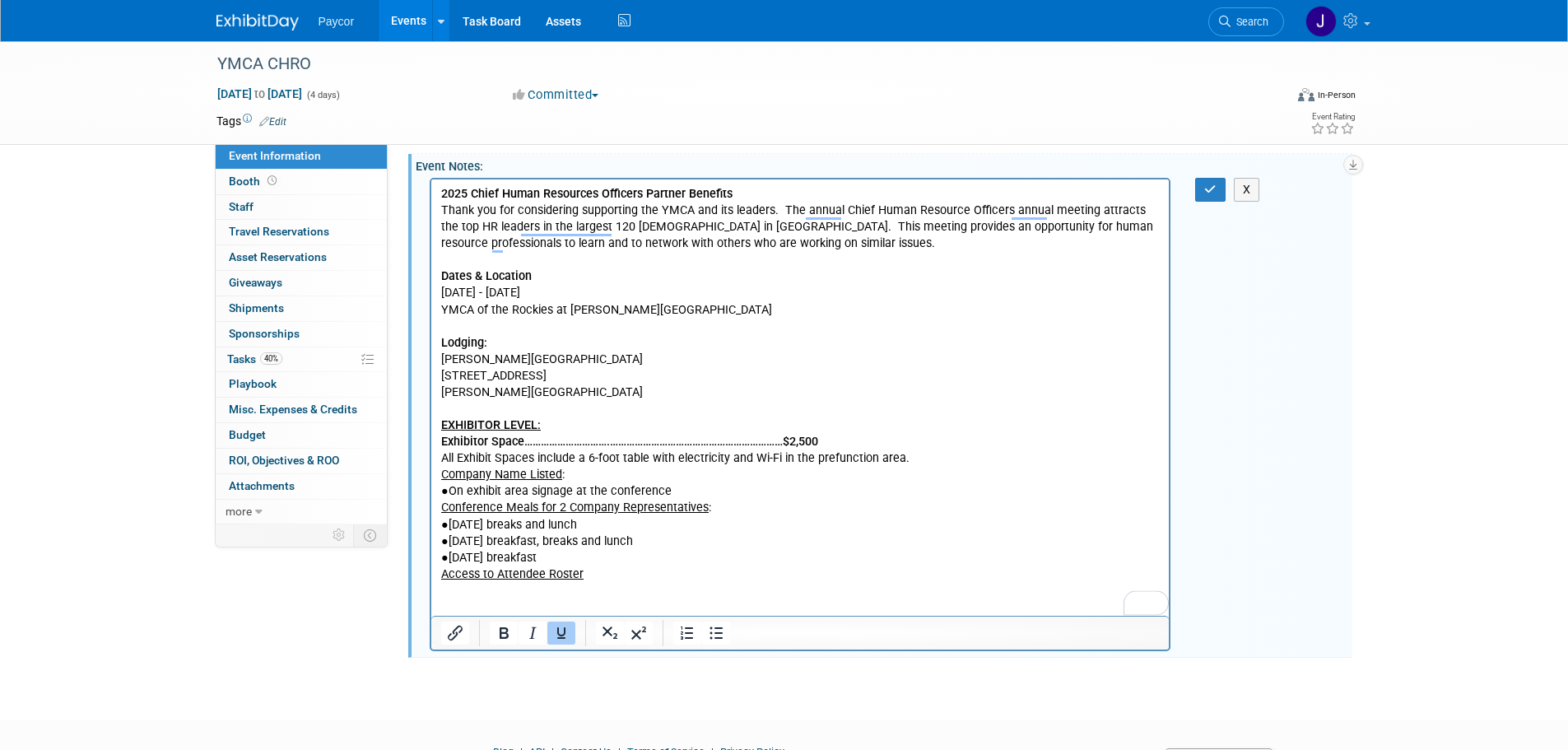
scroll to position [209, 0]
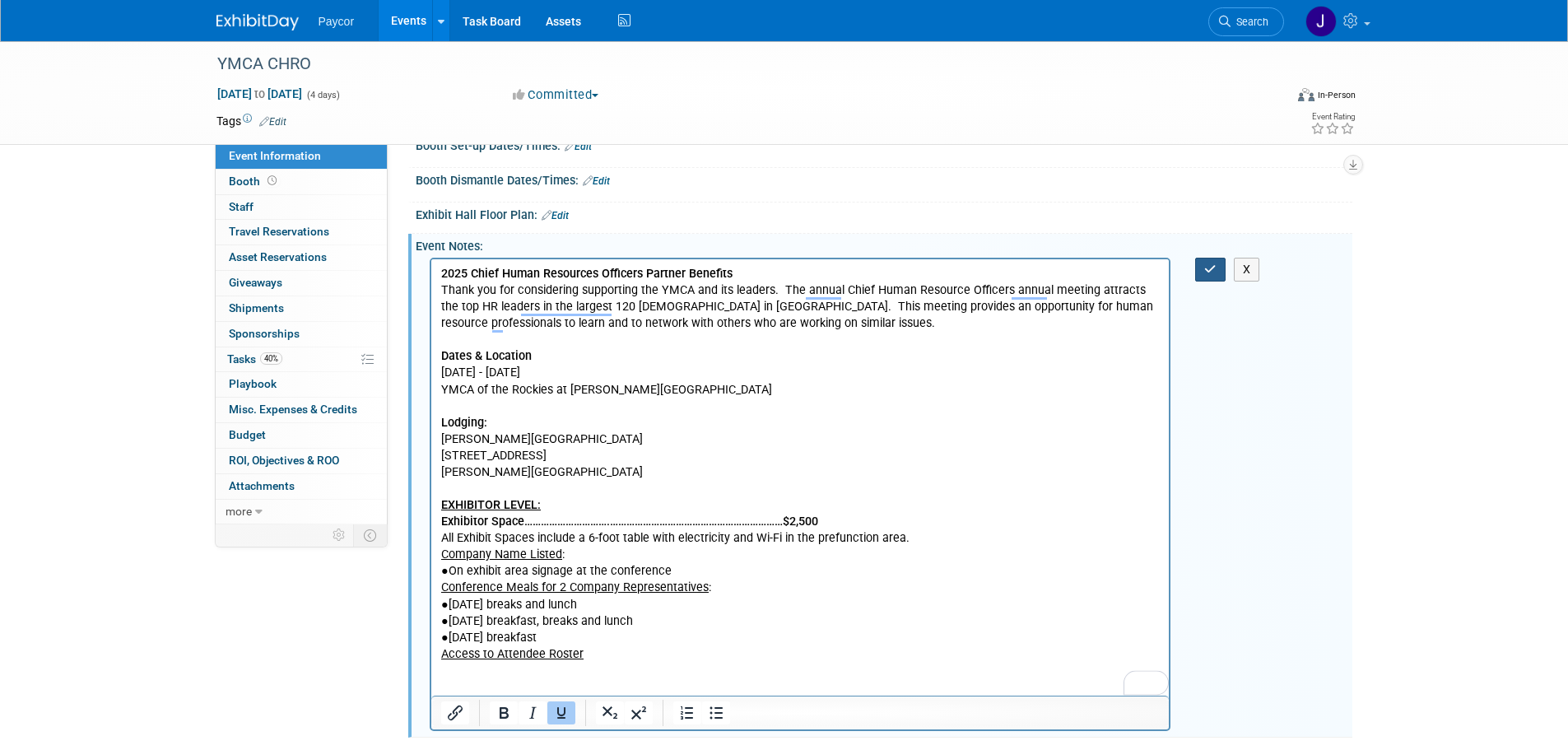
click at [1202, 269] on button "button" at bounding box center [1210, 269] width 31 height 24
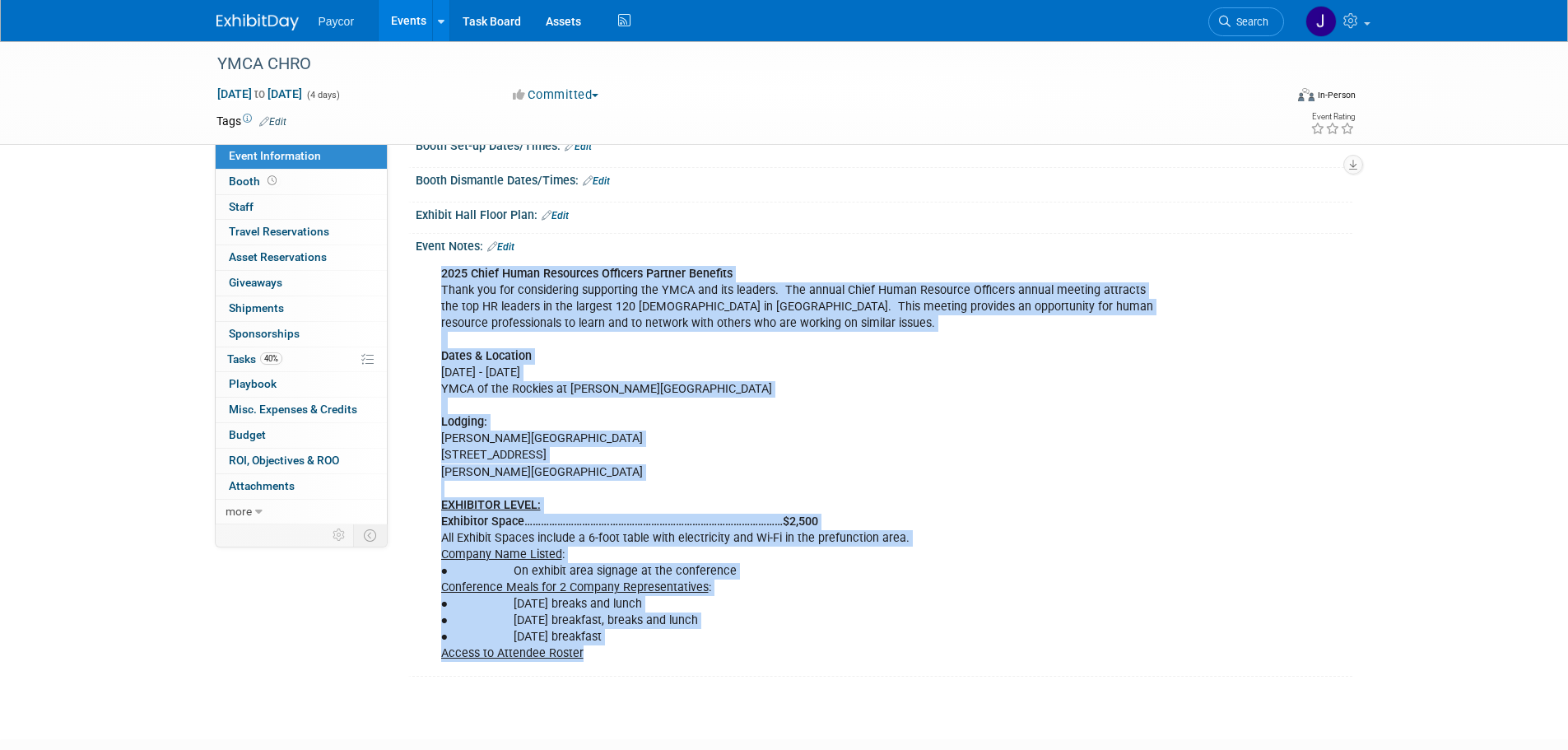
drag, startPoint x: 587, startPoint y: 654, endPoint x: 439, endPoint y: 276, distance: 405.9
click at [439, 276] on div "2025 Chief Human Resources Officers Partner Benefits Thank you for considering …" at bounding box center [800, 464] width 741 height 413
copy div "2025 Chief Human Resources Officers Partner Benefits Thank you for considering …"
drag, startPoint x: 996, startPoint y: 447, endPoint x: 892, endPoint y: 501, distance: 117.2
click at [996, 447] on div "2025 Chief Human Resources Officers Partner Benefits Thank you for considering …" at bounding box center [800, 464] width 741 height 413
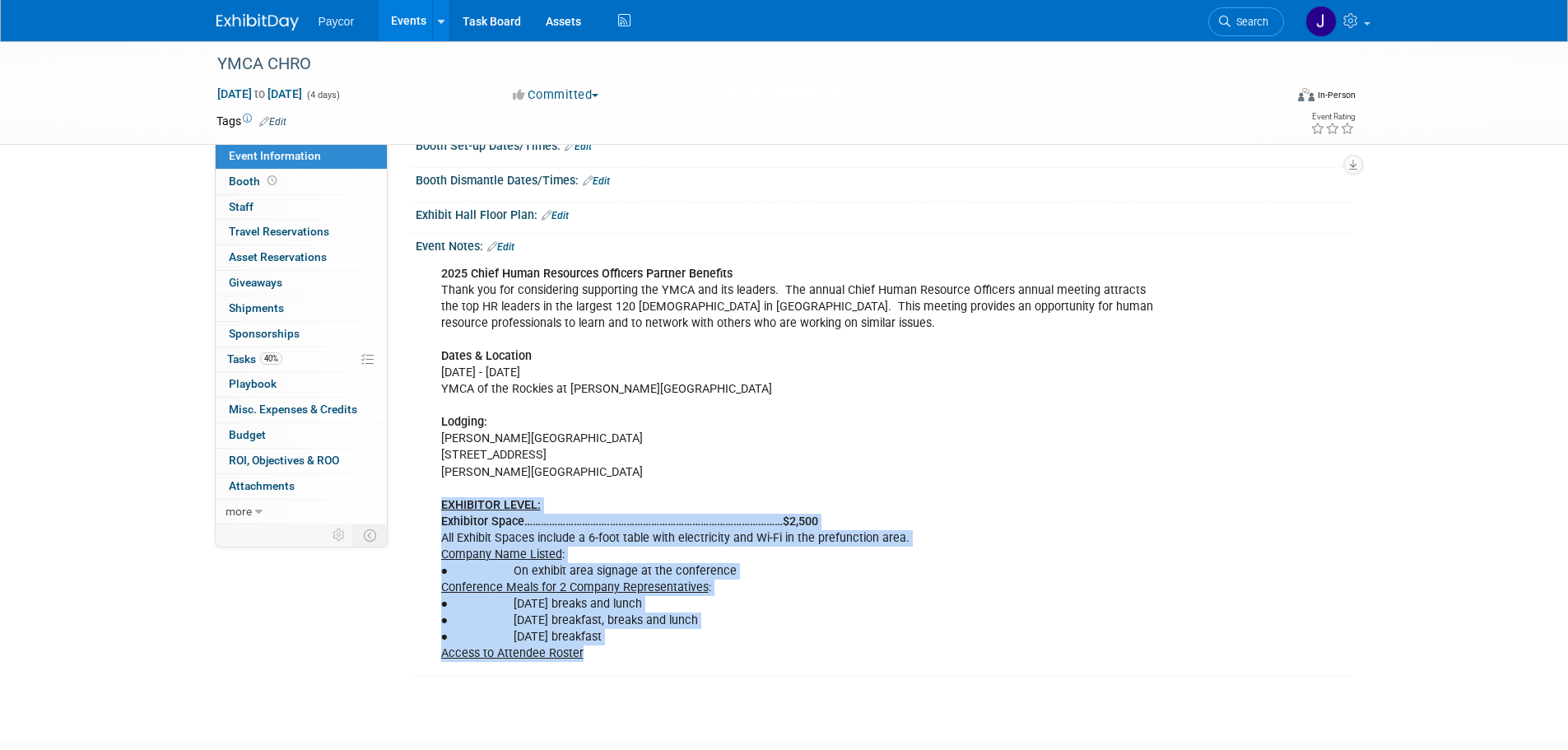
drag, startPoint x: 592, startPoint y: 654, endPoint x: 441, endPoint y: 506, distance: 211.4
click at [441, 506] on div "2025 Chief Human Resources Officers Partner Benefits Thank you for considering …" at bounding box center [800, 464] width 741 height 413
copy div "EXHIBITOR LEVEL: Exhibitor Space………………………….………………………………………………………$2,500 All Exhi…"
click at [937, 631] on div "2025 Chief Human Resources Officers Partner Benefits Thank you for considering …" at bounding box center [800, 464] width 741 height 413
drag, startPoint x: 598, startPoint y: 652, endPoint x: 438, endPoint y: 510, distance: 213.9
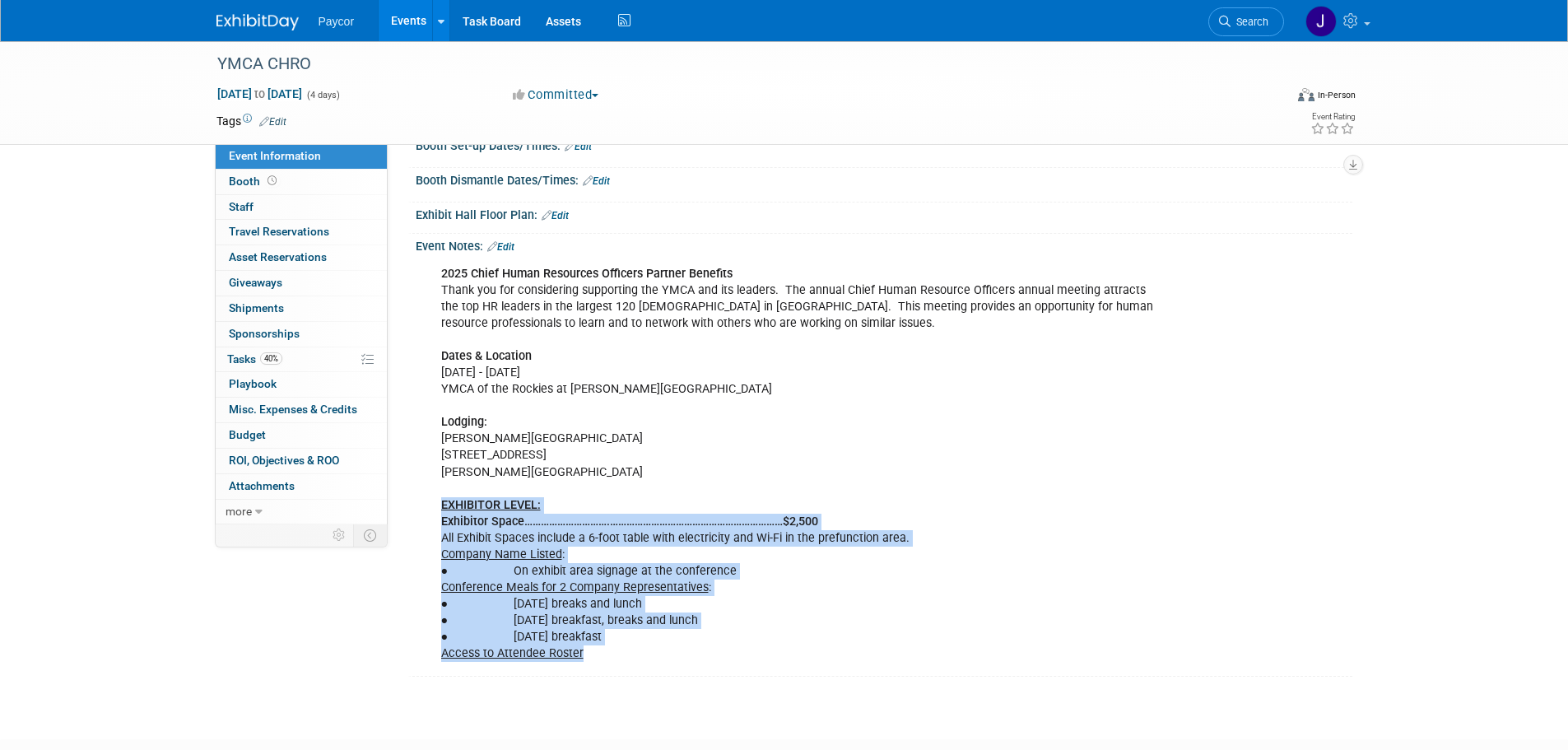
click at [438, 510] on div "2025 Chief Human Resources Officers Partner Benefits Thank you for considering …" at bounding box center [800, 464] width 741 height 413
click at [1097, 536] on div "2025 Chief Human Resources Officers Partner Benefits Thank you for considering …" at bounding box center [800, 464] width 741 height 413
